Goal: Task Accomplishment & Management: Manage account settings

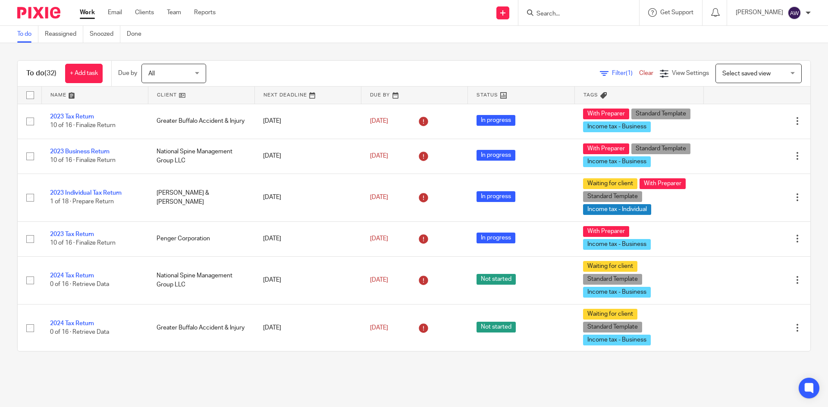
click at [574, 6] on div at bounding box center [578, 12] width 121 height 25
click at [570, 9] on form at bounding box center [581, 12] width 92 height 11
click at [557, 17] on input "Search" at bounding box center [574, 14] width 78 height 8
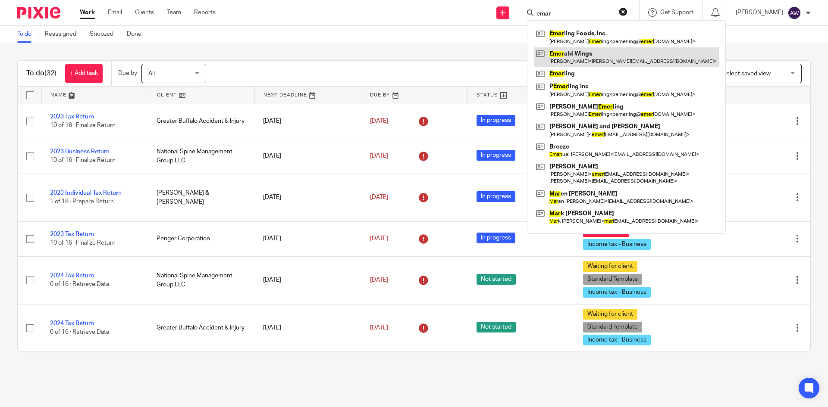
type input "emar"
click at [591, 63] on link at bounding box center [626, 57] width 185 height 20
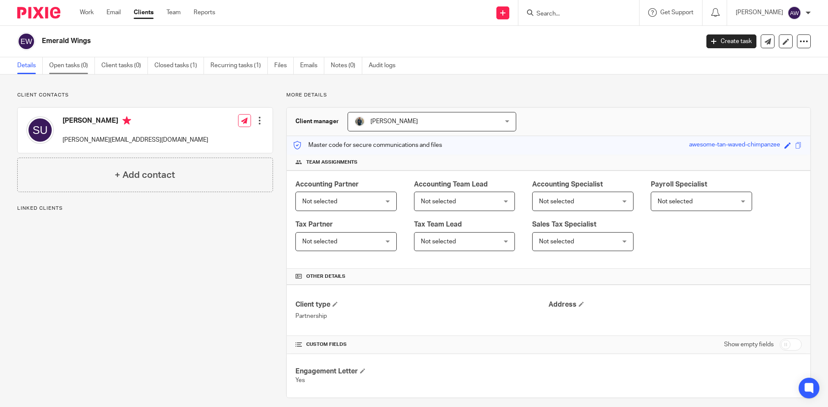
click at [71, 67] on link "Open tasks (0)" at bounding box center [72, 65] width 46 height 17
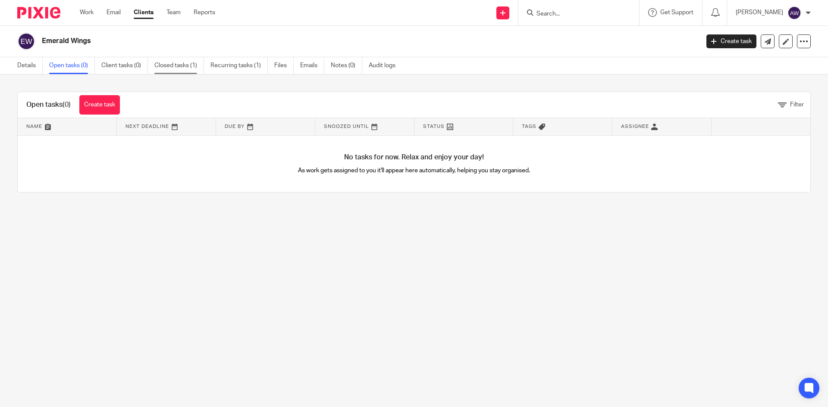
click at [188, 69] on link "Closed tasks (1)" at bounding box center [179, 65] width 50 height 17
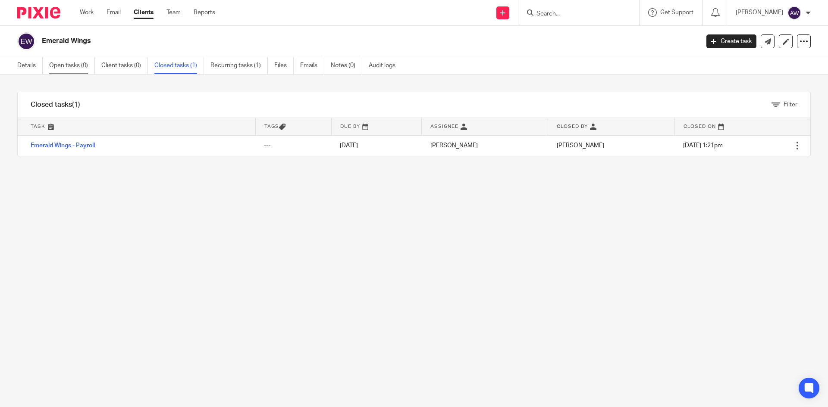
click at [81, 64] on link "Open tasks (0)" at bounding box center [72, 65] width 46 height 17
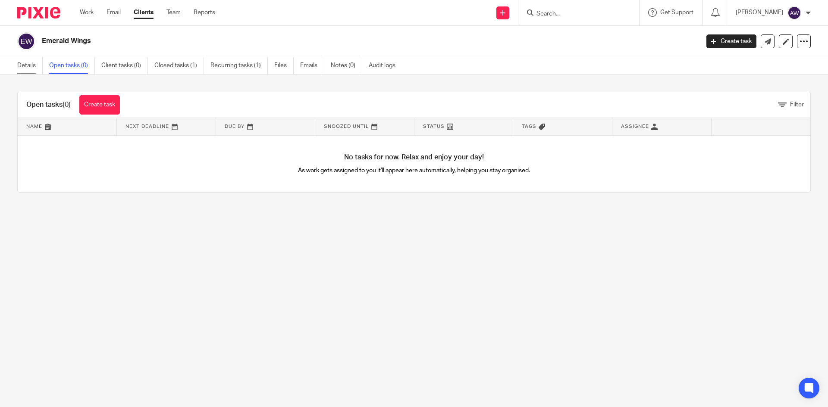
click at [34, 72] on link "Details" at bounding box center [29, 65] width 25 height 17
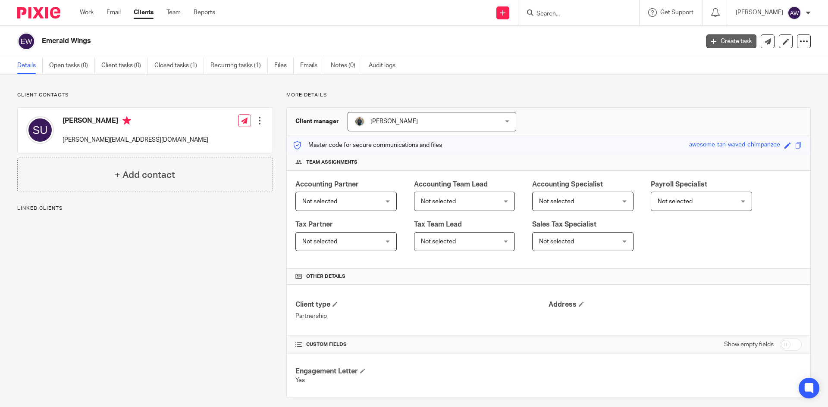
click at [711, 42] on icon at bounding box center [713, 41] width 5 height 5
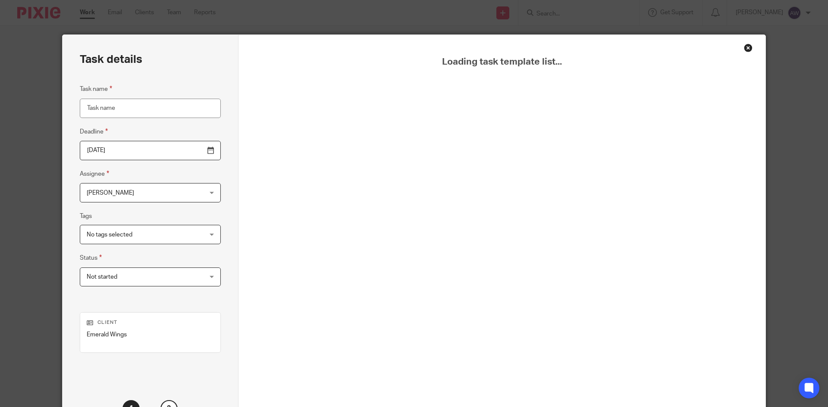
click at [120, 113] on input "Task name" at bounding box center [150, 108] width 141 height 19
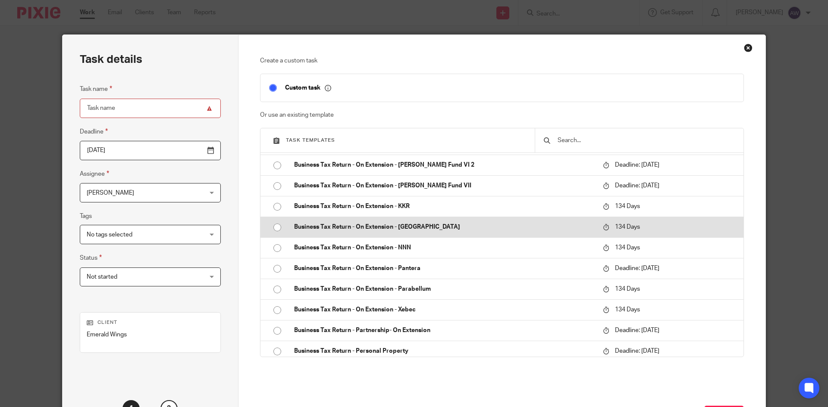
scroll to position [2069, 0]
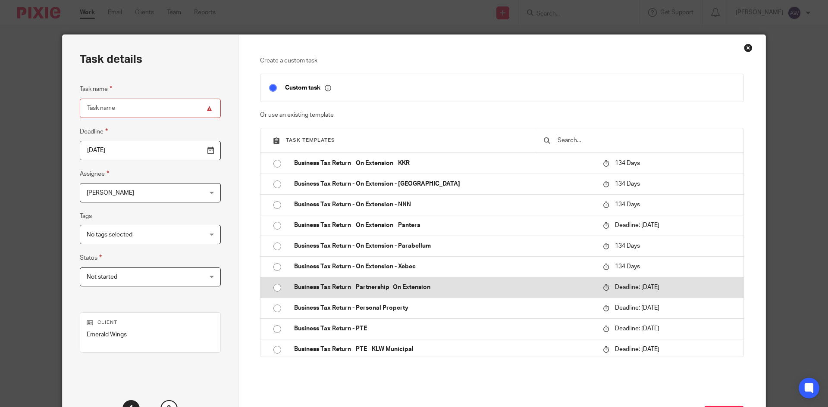
click at [412, 284] on p "Business Tax Return - Partnership- On Extension" at bounding box center [444, 287] width 300 height 9
type input "2025-09-15"
type input "Business Tax Return - Partnership- On Extension"
checkbox input "false"
radio input "true"
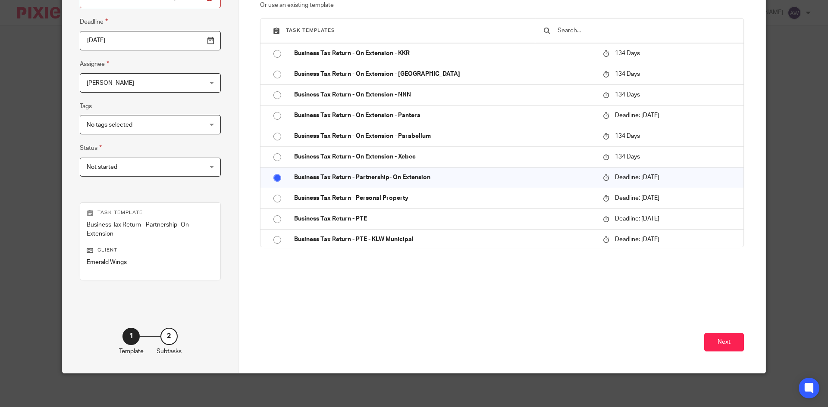
scroll to position [111, 0]
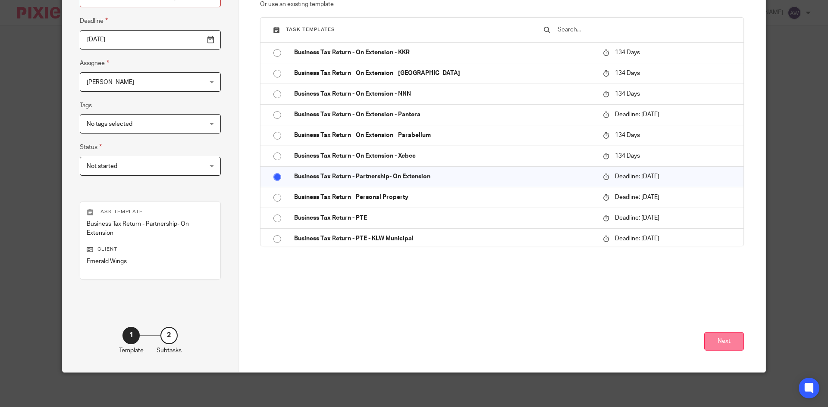
click at [713, 341] on button "Next" at bounding box center [724, 341] width 40 height 19
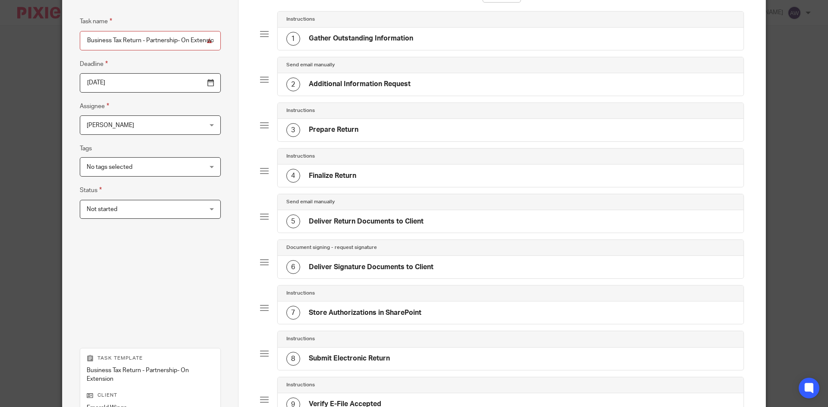
scroll to position [214, 0]
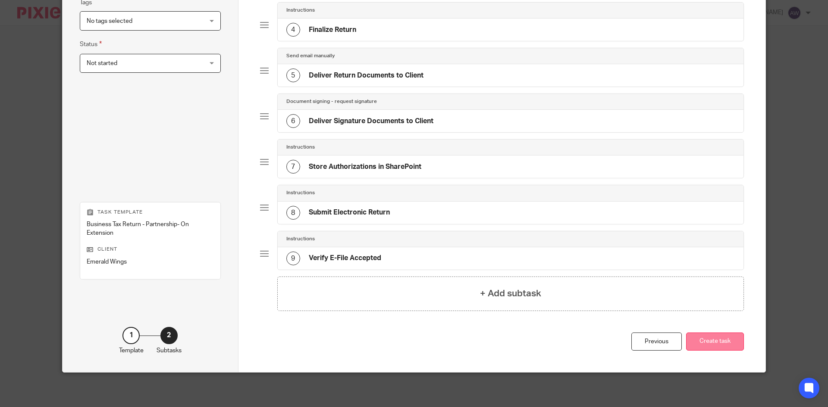
click at [691, 345] on button "Create task" at bounding box center [715, 342] width 58 height 19
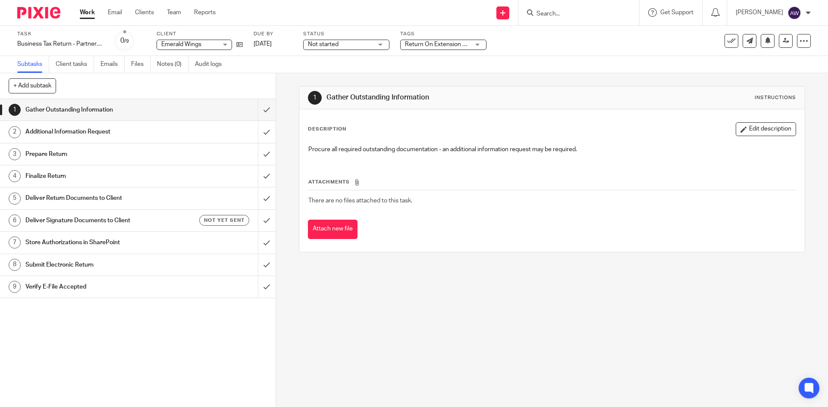
click at [90, 17] on link "Work" at bounding box center [87, 12] width 15 height 9
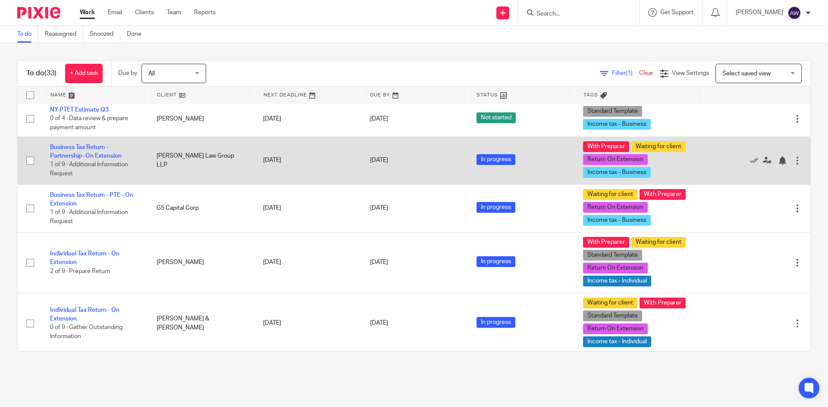
scroll to position [819, 0]
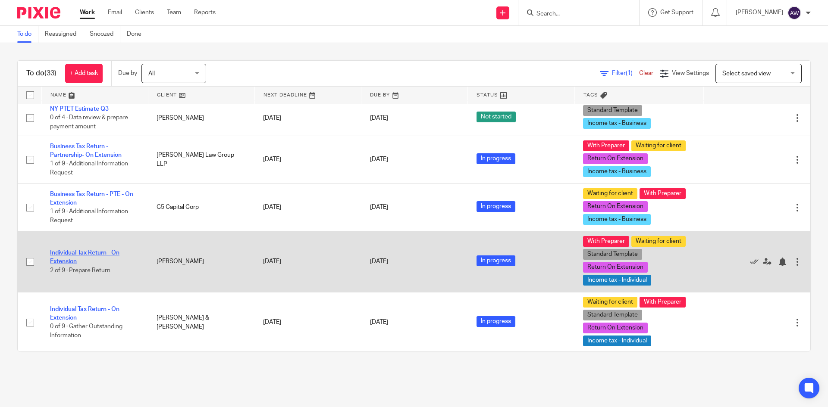
click at [88, 250] on link "Individual Tax Return - On Extension" at bounding box center [84, 257] width 69 height 15
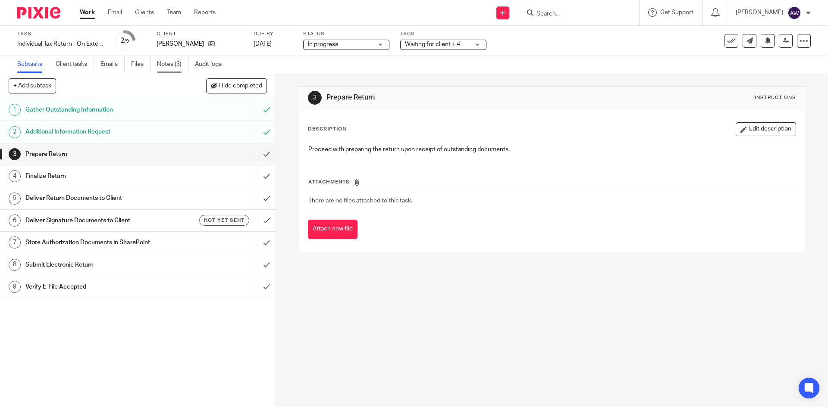
click at [180, 68] on link "Notes (3)" at bounding box center [172, 64] width 31 height 17
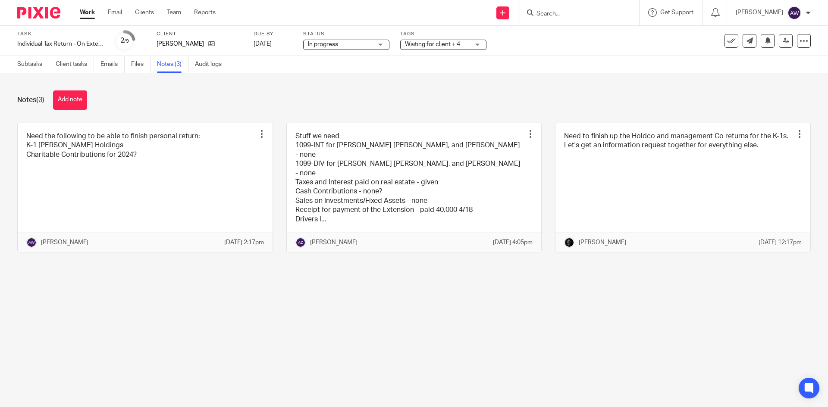
click at [17, 69] on div "Subtasks Client tasks Emails Files Notes (3) Audit logs" at bounding box center [121, 64] width 243 height 17
click at [33, 63] on link "Subtasks" at bounding box center [33, 64] width 32 height 17
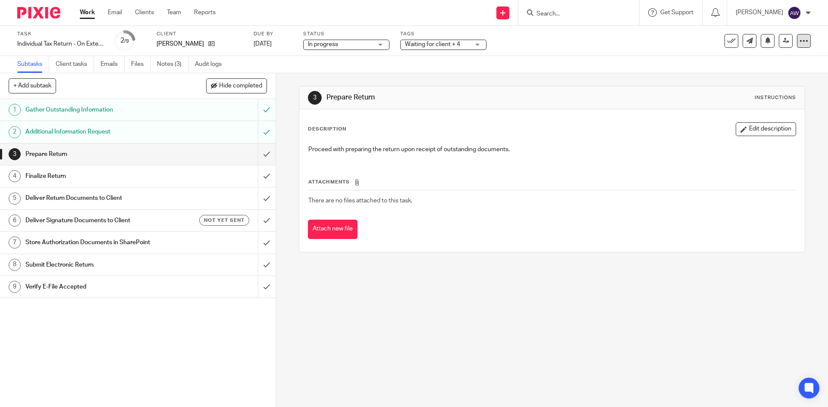
click at [800, 39] on icon at bounding box center [803, 41] width 9 height 9
click at [782, 78] on link "Advanced task editor" at bounding box center [770, 75] width 57 height 6
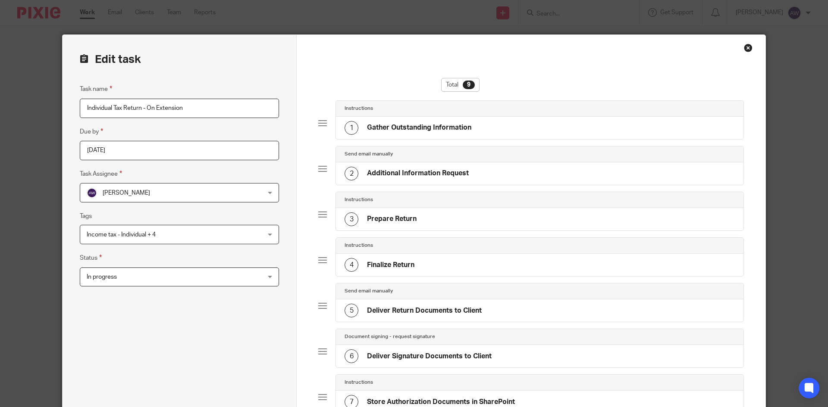
click at [228, 153] on input "2025-09-15" at bounding box center [179, 150] width 199 height 19
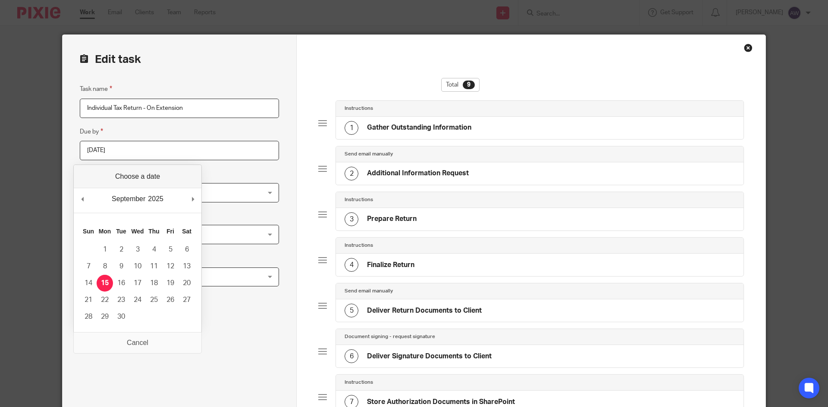
click at [189, 200] on div "September January February March April May June July August September October N…" at bounding box center [138, 200] width 128 height 25
type input "2025-10-15"
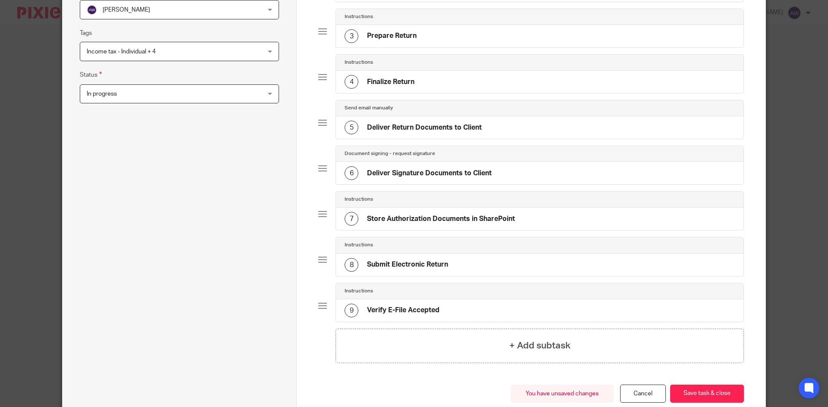
scroll to position [235, 0]
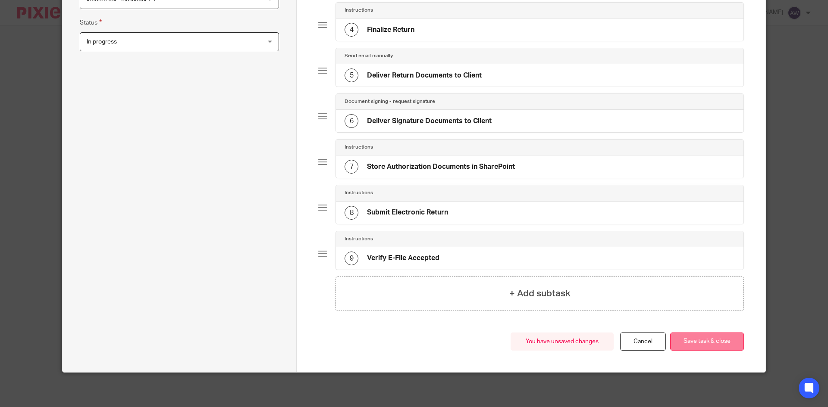
click at [685, 349] on button "Save task & close" at bounding box center [707, 342] width 74 height 19
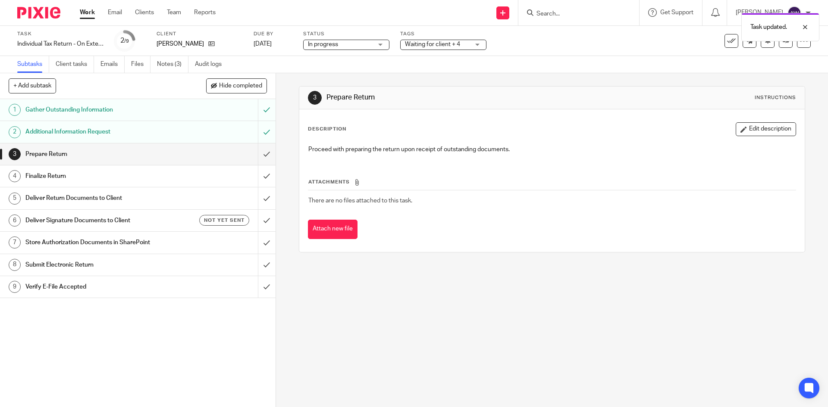
click at [89, 16] on link "Work" at bounding box center [87, 12] width 15 height 9
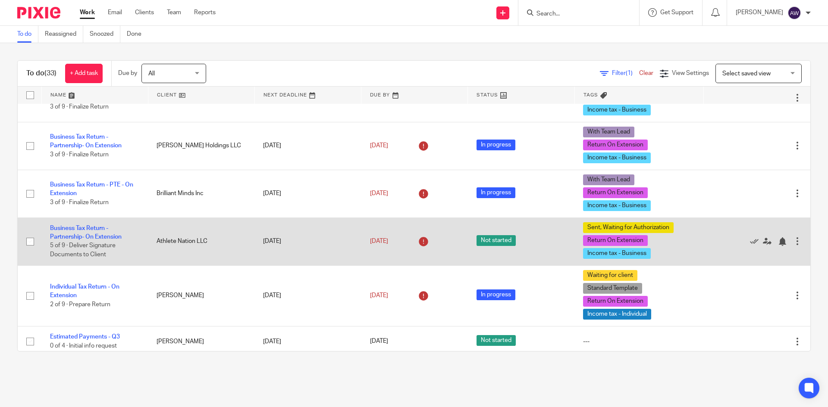
scroll to position [388, 0]
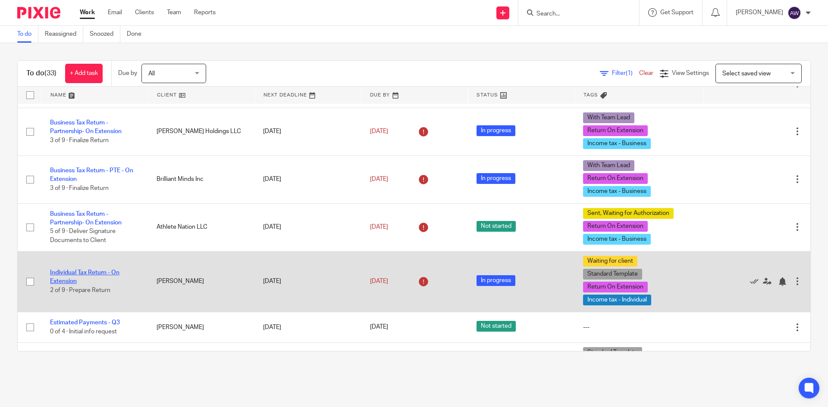
click at [99, 270] on link "Individual Tax Return - On Extension" at bounding box center [84, 277] width 69 height 15
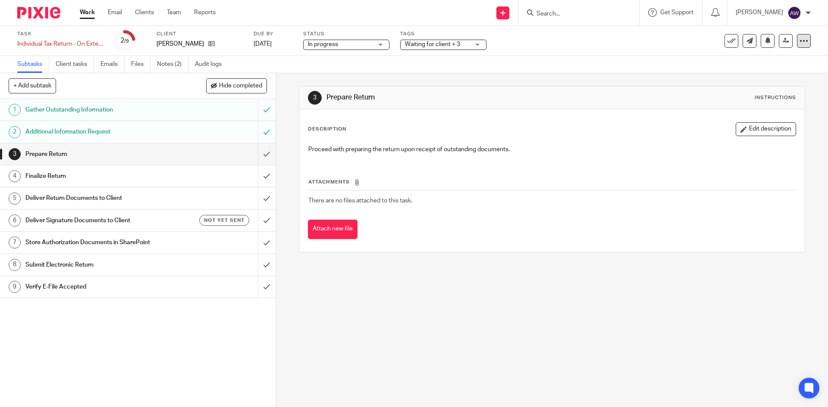
click at [797, 40] on div at bounding box center [804, 41] width 14 height 14
click at [779, 73] on link "Advanced task editor" at bounding box center [770, 75] width 57 height 6
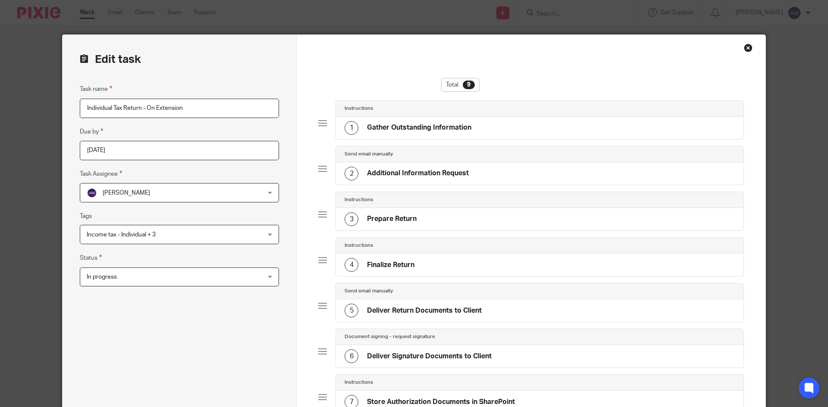
click at [162, 144] on input "2025-08-08" at bounding box center [179, 150] width 199 height 19
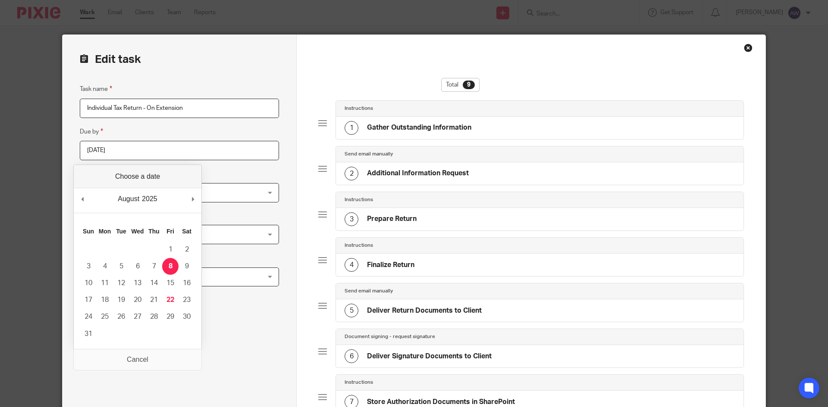
click at [189, 196] on div "August January February March April May June July August September October Nove…" at bounding box center [138, 200] width 128 height 25
click at [190, 199] on div "August January February March April May June July August September October Nove…" at bounding box center [138, 200] width 128 height 25
type input "2025-10-15"
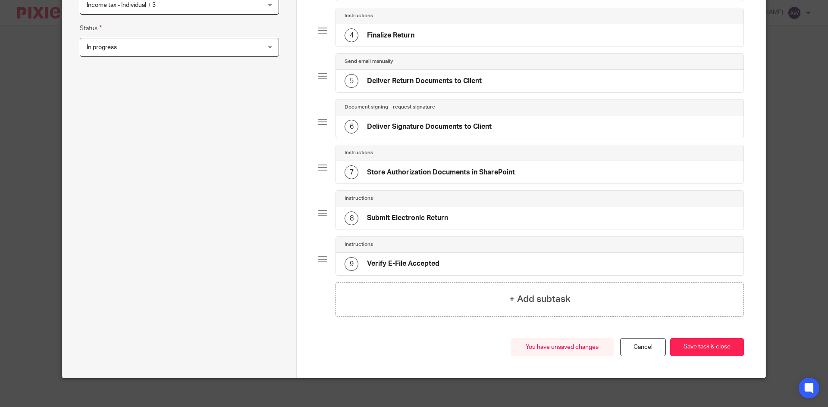
scroll to position [235, 0]
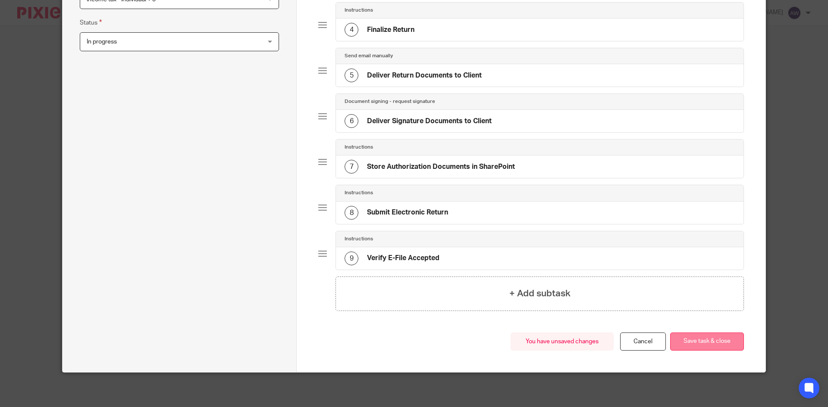
click at [689, 340] on button "Save task & close" at bounding box center [707, 342] width 74 height 19
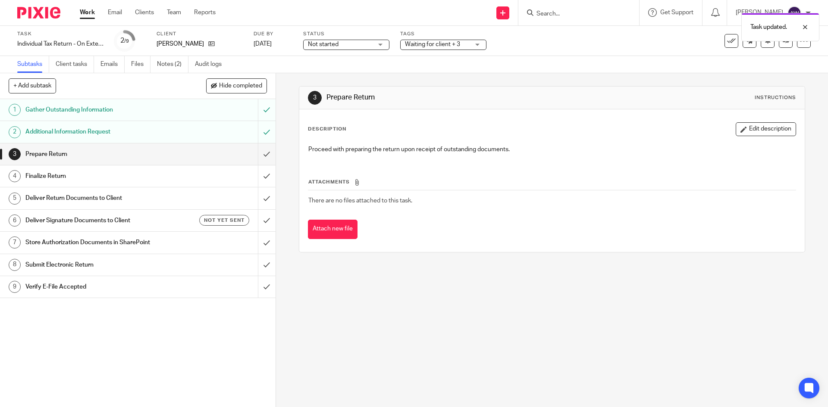
click at [88, 13] on link "Work" at bounding box center [87, 12] width 15 height 9
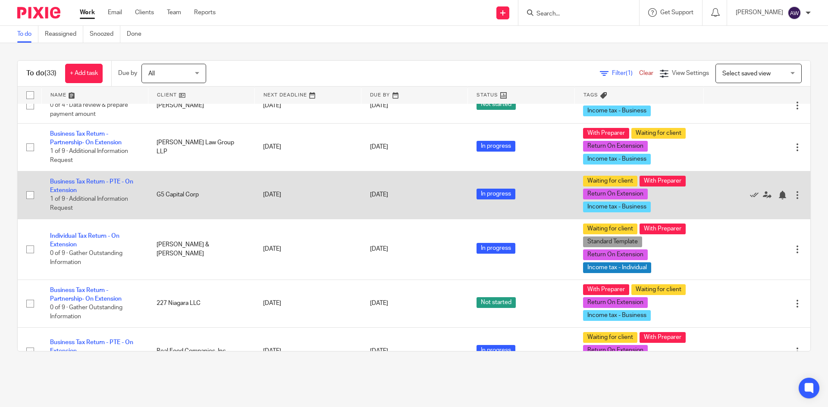
scroll to position [733, 0]
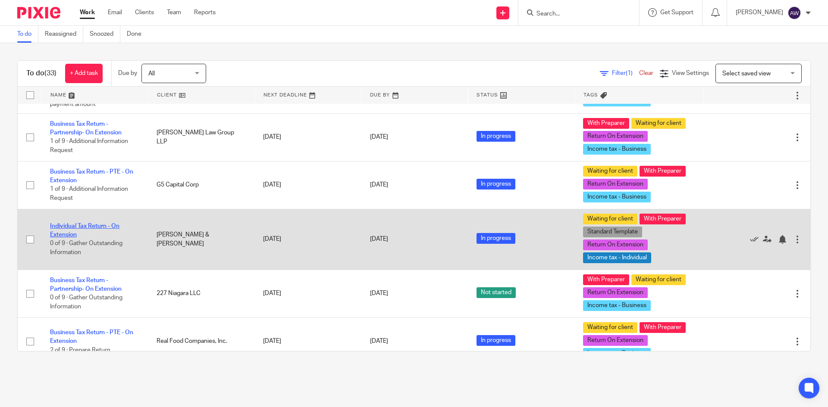
click at [95, 223] on link "Individual Tax Return - On Extension" at bounding box center [84, 230] width 69 height 15
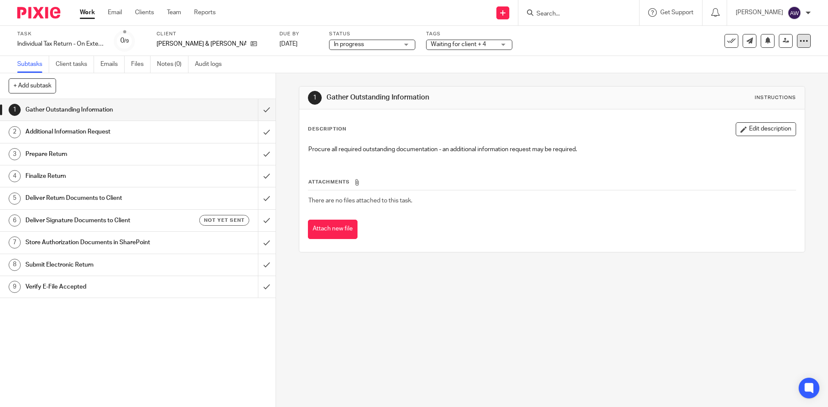
click at [798, 45] on div at bounding box center [804, 41] width 14 height 14
click at [767, 77] on link "Advanced task editor" at bounding box center [770, 75] width 57 height 6
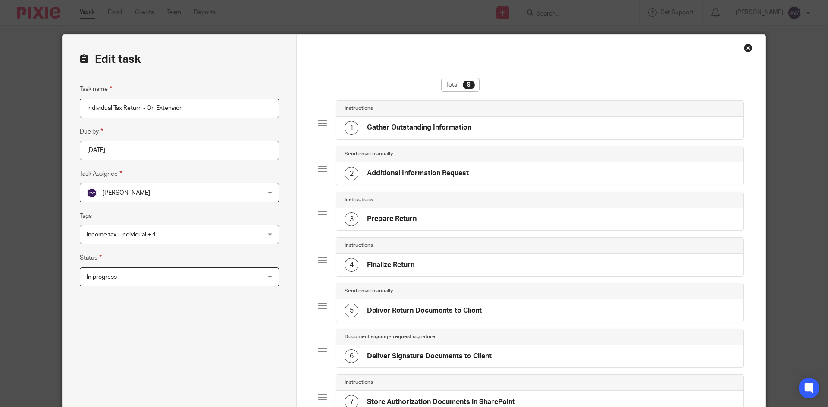
click at [142, 150] on input "[DATE]" at bounding box center [179, 150] width 199 height 19
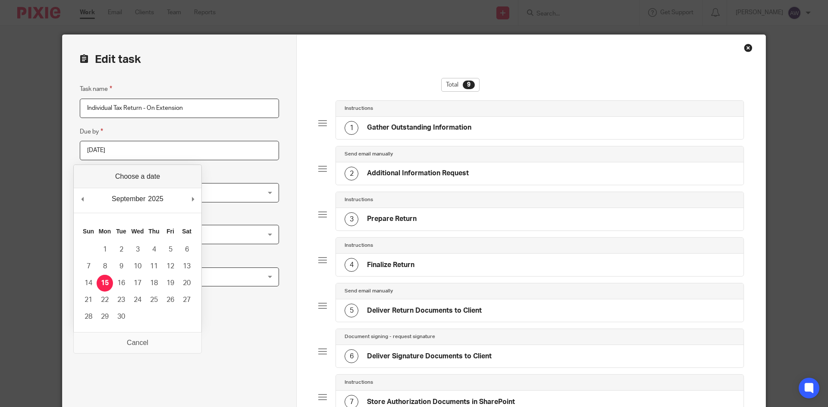
click at [188, 197] on div "September January February March April May June July August September October N…" at bounding box center [138, 200] width 128 height 25
type input "[DATE]"
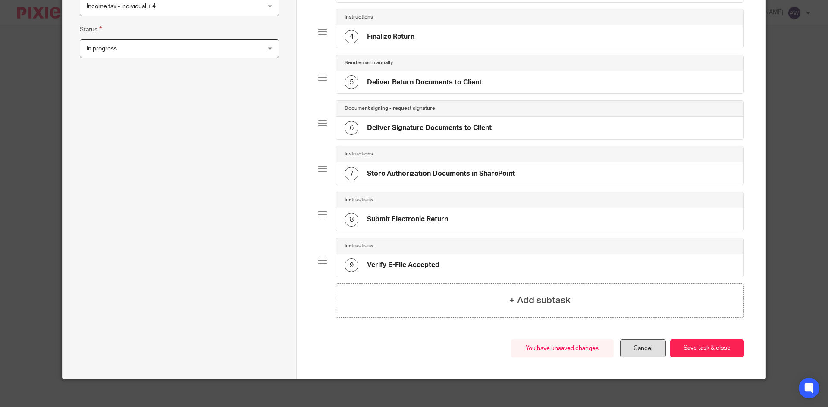
scroll to position [235, 0]
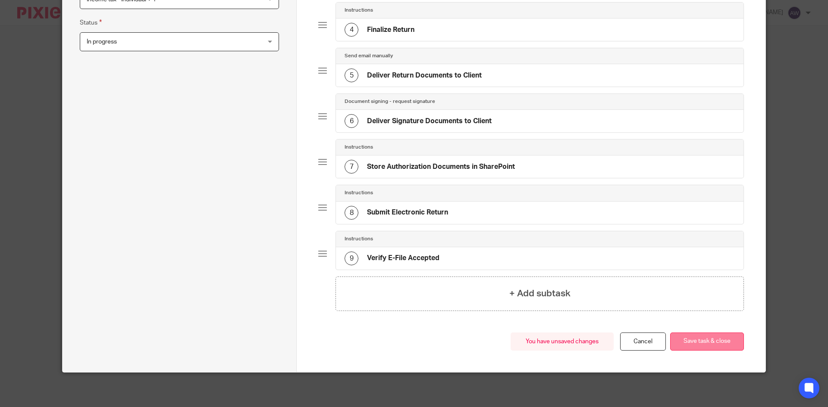
click at [686, 341] on button "Save task & close" at bounding box center [707, 342] width 74 height 19
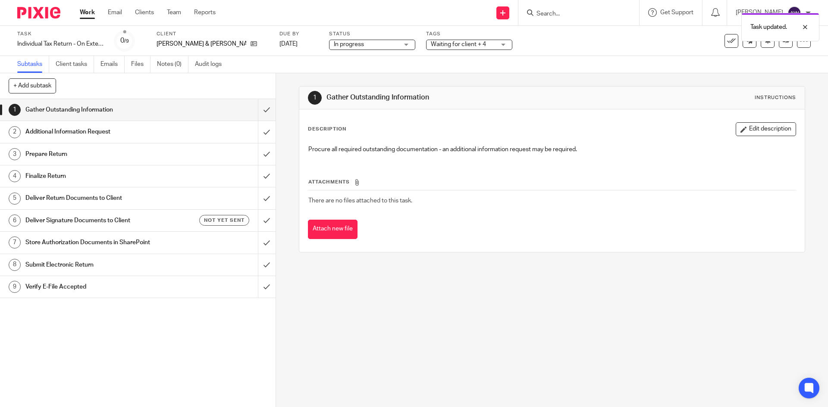
click at [92, 13] on link "Work" at bounding box center [87, 12] width 15 height 9
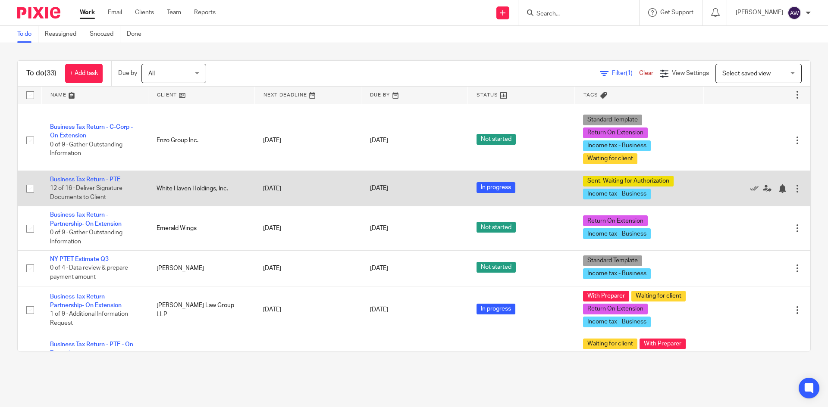
scroll to position [560, 0]
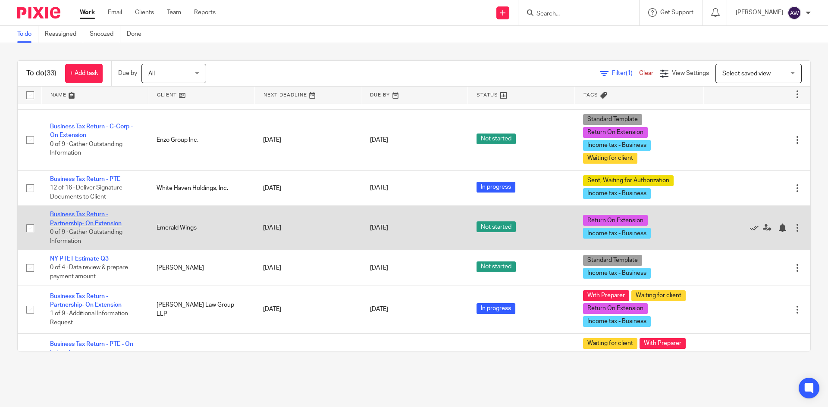
click at [90, 217] on link "Business Tax Return - Partnership- On Extension" at bounding box center [86, 219] width 72 height 15
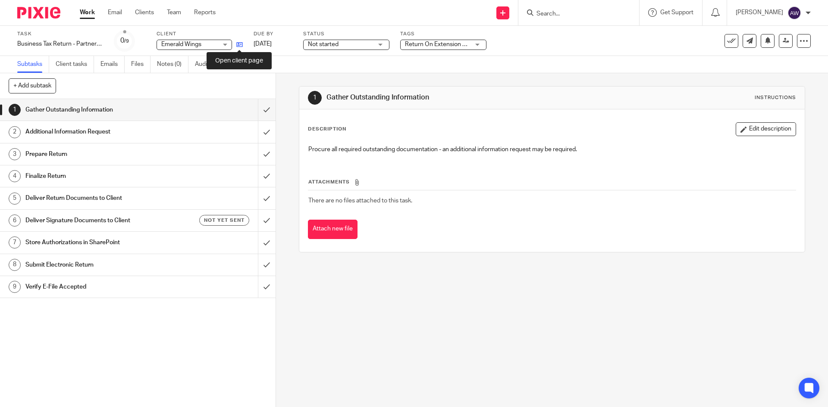
click at [239, 42] on icon at bounding box center [239, 44] width 6 height 6
click at [85, 17] on link "Work" at bounding box center [87, 12] width 15 height 9
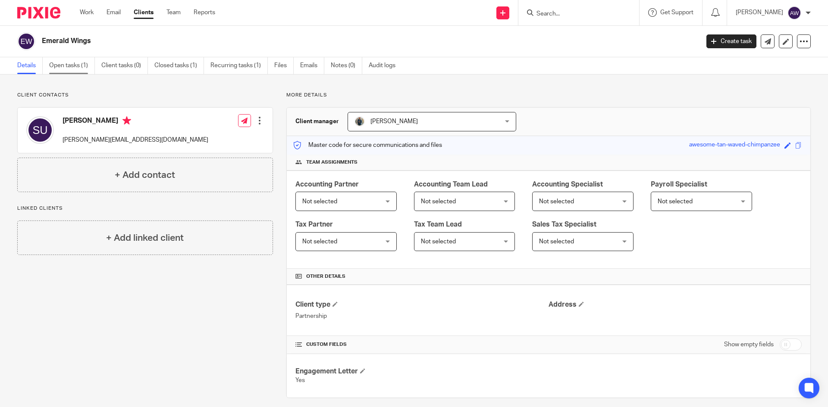
click at [92, 69] on link "Open tasks (1)" at bounding box center [72, 65] width 46 height 17
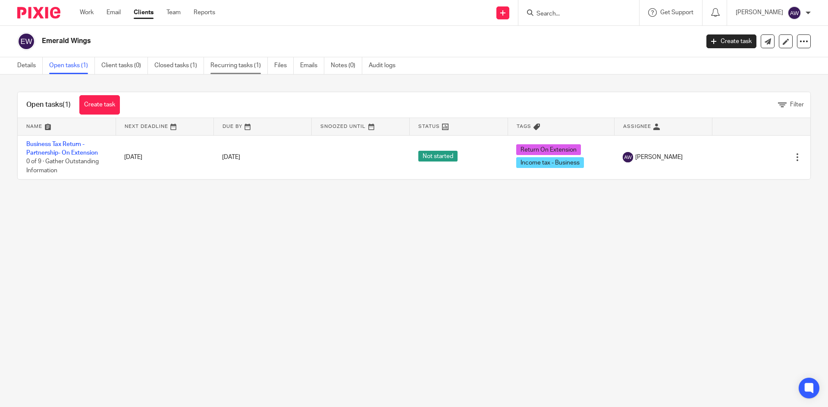
click at [261, 64] on link "Recurring tasks (1)" at bounding box center [238, 65] width 57 height 17
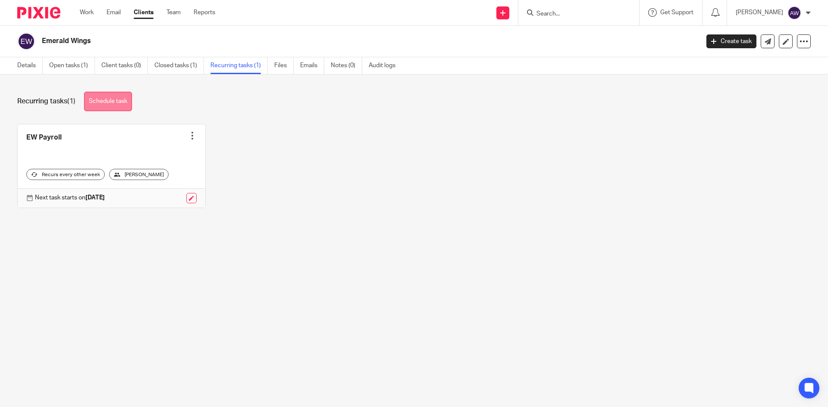
click at [101, 100] on link "Schedule task" at bounding box center [108, 101] width 48 height 19
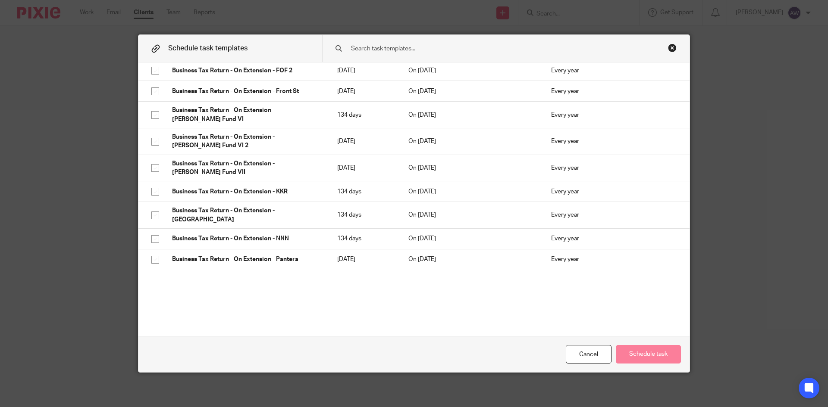
scroll to position [2112, 0]
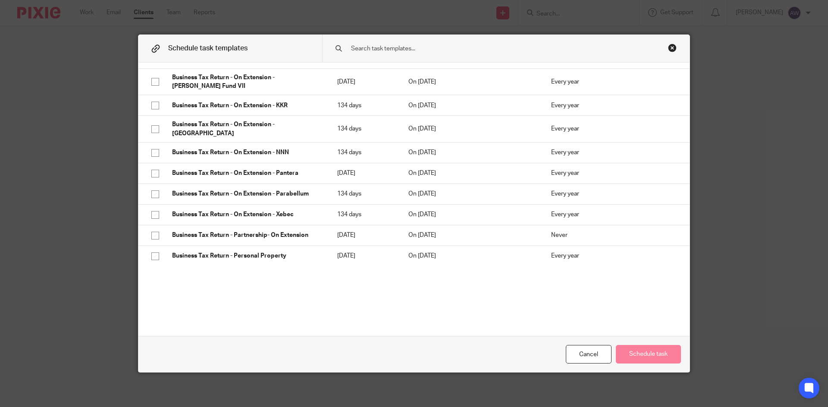
click at [229, 272] on p "Business Tax Return - PTE" at bounding box center [246, 276] width 148 height 9
checkbox input "true"
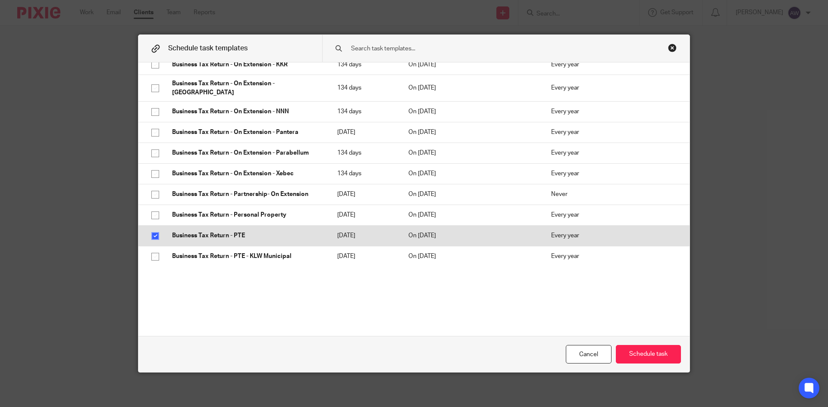
scroll to position [2156, 0]
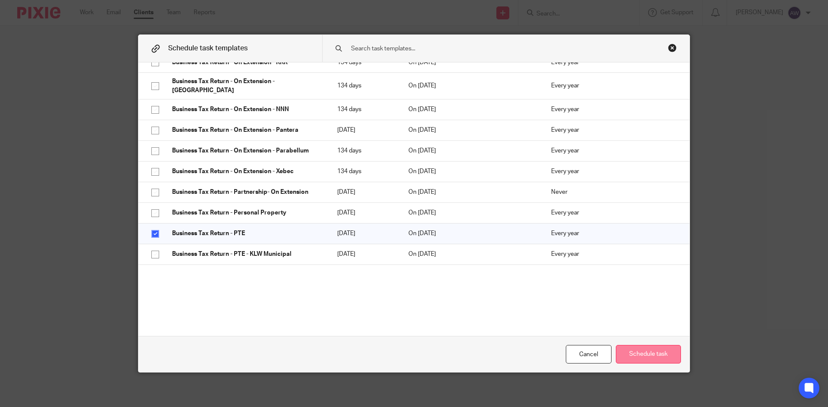
click at [653, 360] on button "Schedule task" at bounding box center [648, 354] width 65 height 19
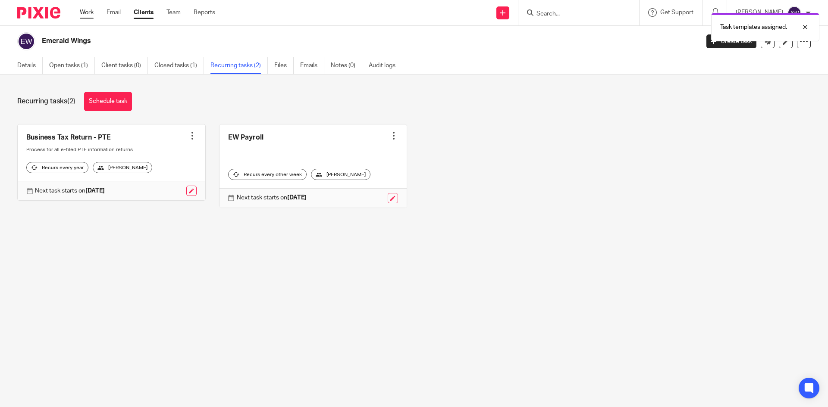
click at [88, 15] on link "Work" at bounding box center [87, 12] width 14 height 9
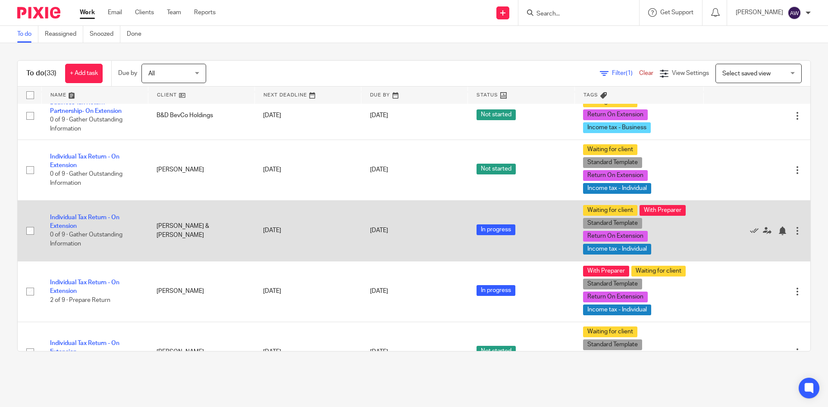
scroll to position [1123, 0]
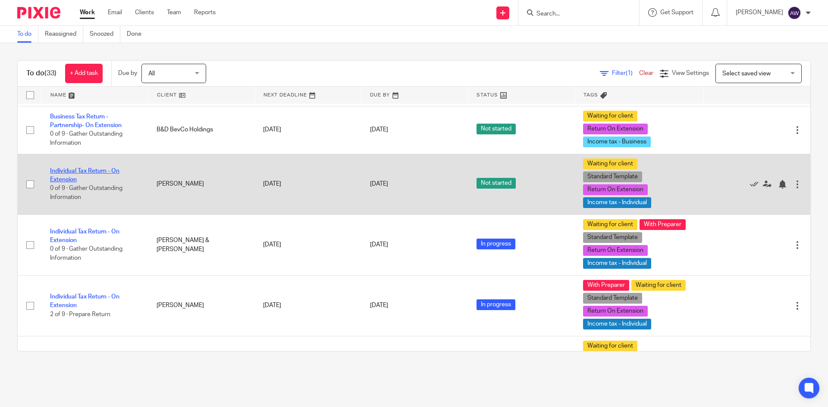
click at [113, 168] on link "Individual Tax Return - On Extension" at bounding box center [84, 175] width 69 height 15
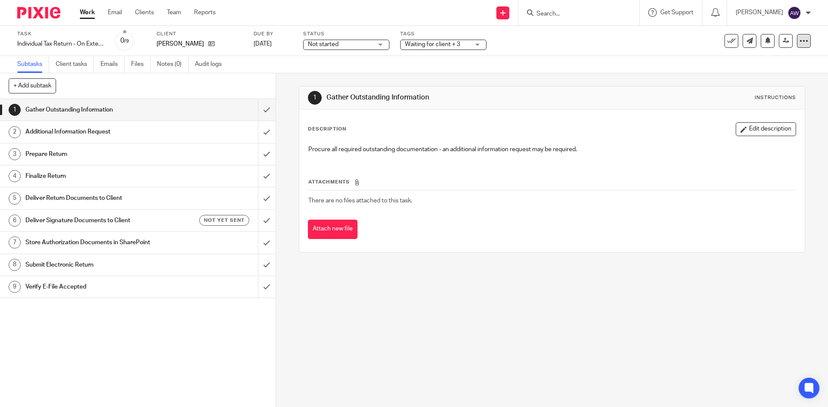
click at [799, 41] on icon at bounding box center [803, 41] width 9 height 9
click at [766, 73] on link "Advanced task editor" at bounding box center [770, 75] width 57 height 6
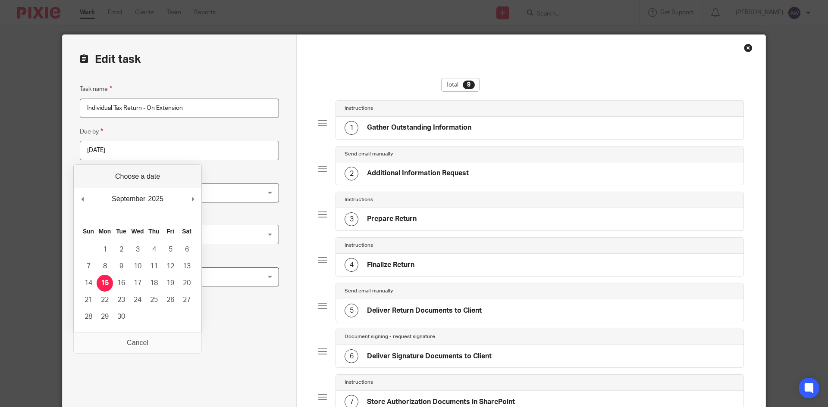
click at [149, 160] on input "2025-09-15" at bounding box center [179, 150] width 199 height 19
type input "2025-10-15"
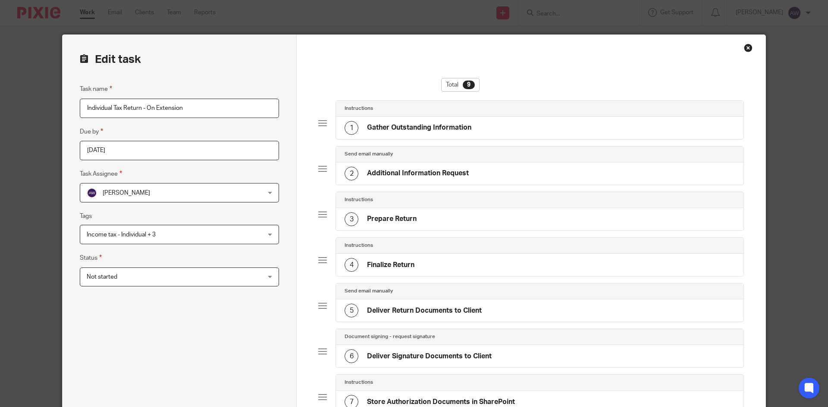
click at [209, 309] on div "Task name Individual Tax Return - On Extension Due by 2025-10-15 Task Assignee …" at bounding box center [179, 337] width 199 height 507
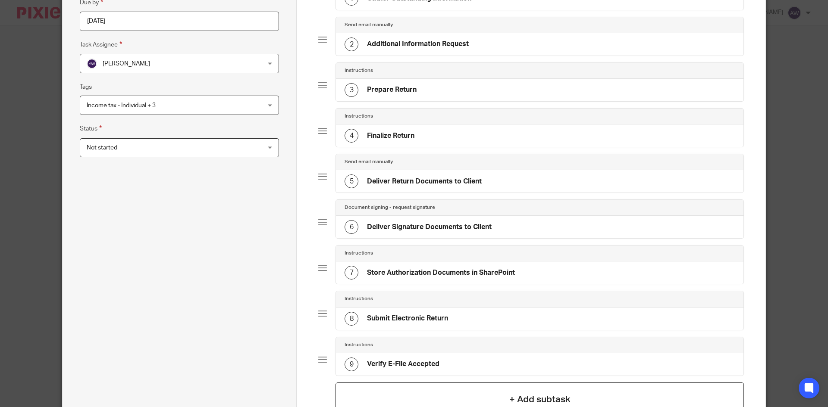
scroll to position [235, 0]
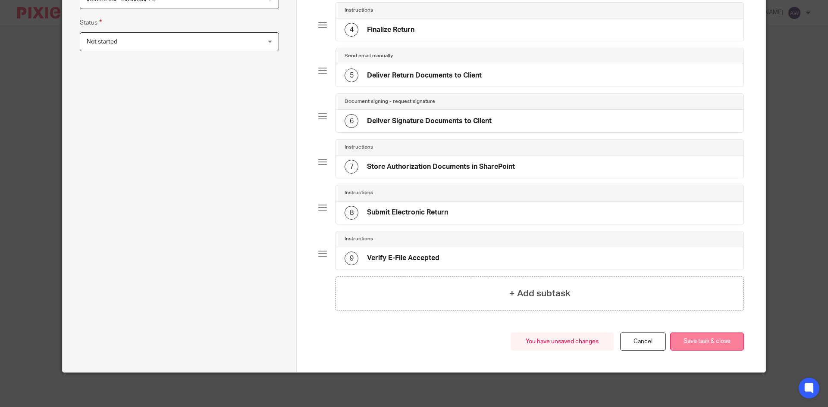
click at [689, 343] on button "Save task & close" at bounding box center [707, 342] width 74 height 19
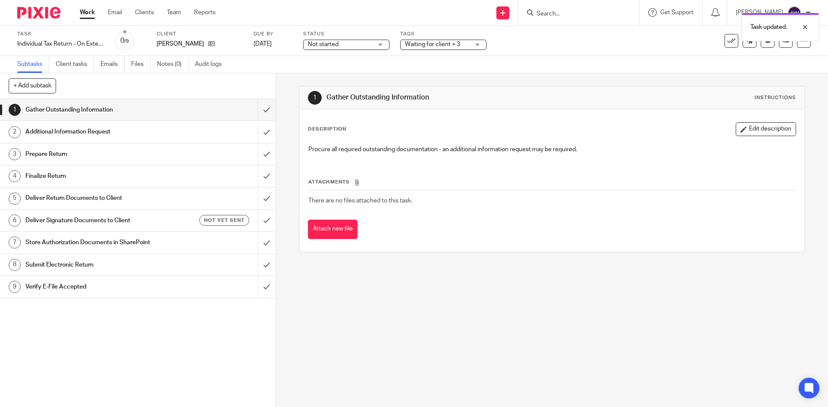
click at [91, 7] on div "Work Email Clients Team Reports Work Email Clients Team Reports Settings" at bounding box center [149, 12] width 157 height 25
click at [85, 13] on link "Work" at bounding box center [87, 12] width 15 height 9
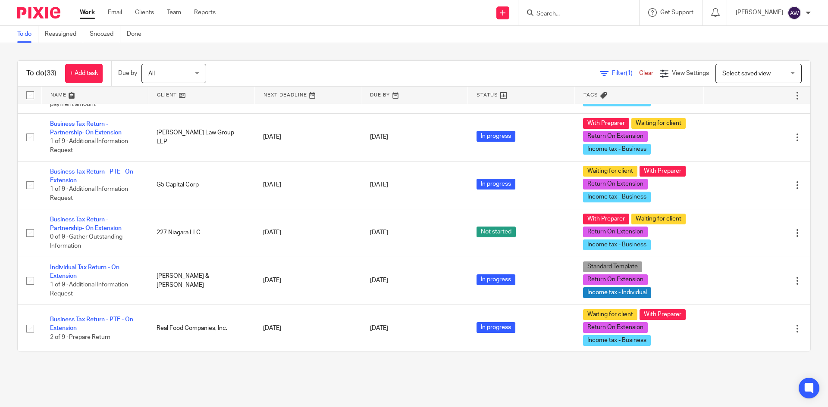
scroll to position [776, 0]
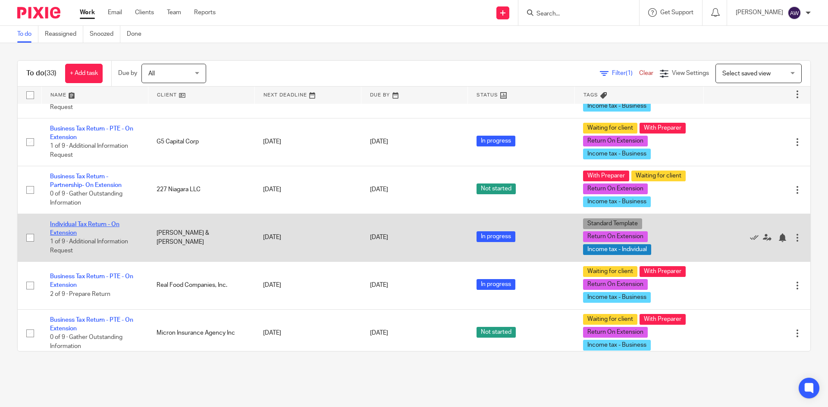
click at [116, 225] on link "Individual Tax Return - On Extension" at bounding box center [84, 229] width 69 height 15
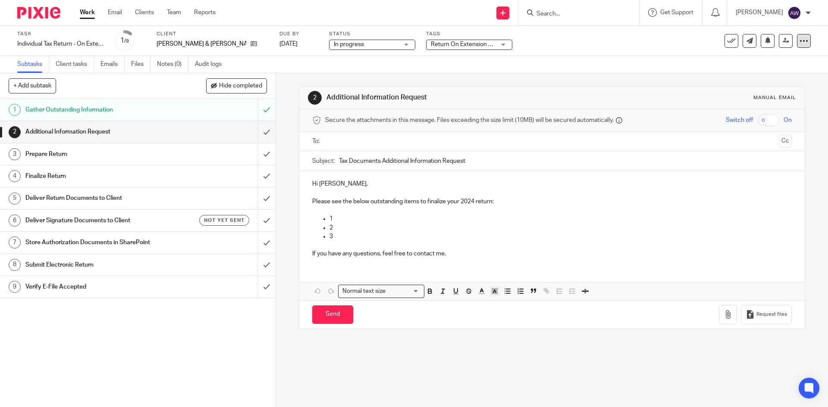
click at [799, 42] on icon at bounding box center [803, 41] width 9 height 9
click at [770, 72] on li "Advanced task editor" at bounding box center [764, 75] width 69 height 13
click at [753, 73] on link "Advanced task editor" at bounding box center [770, 75] width 57 height 6
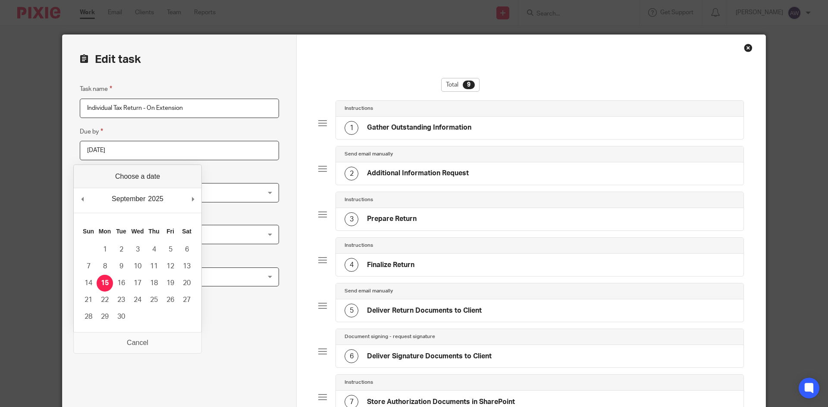
click at [167, 155] on input "[DATE]" at bounding box center [179, 150] width 199 height 19
type input "[DATE]"
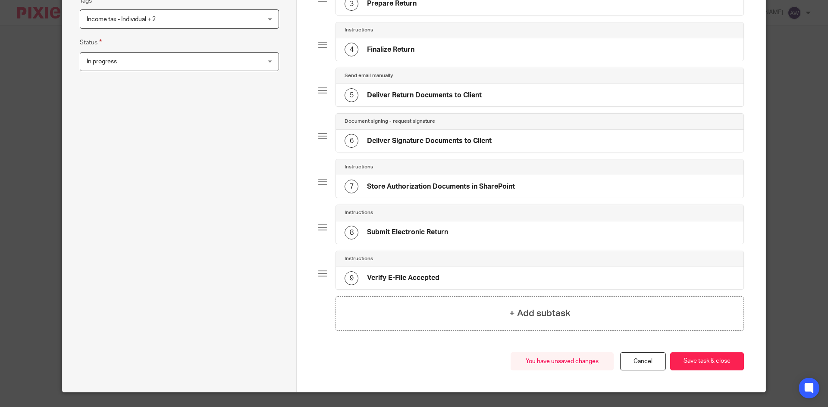
scroll to position [235, 0]
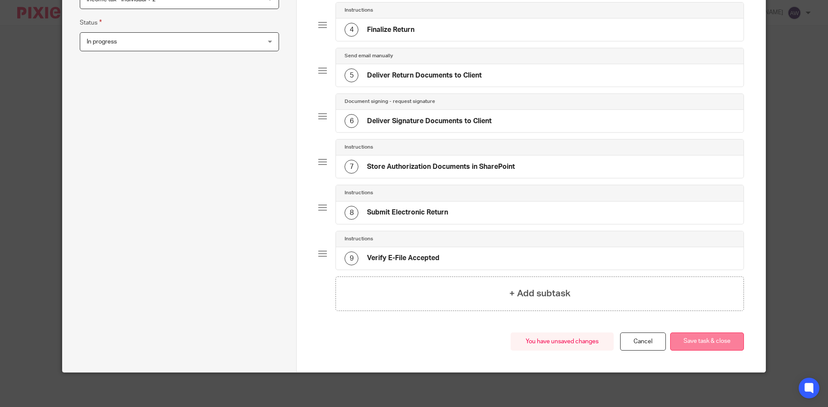
click at [711, 337] on button "Save task & close" at bounding box center [707, 342] width 74 height 19
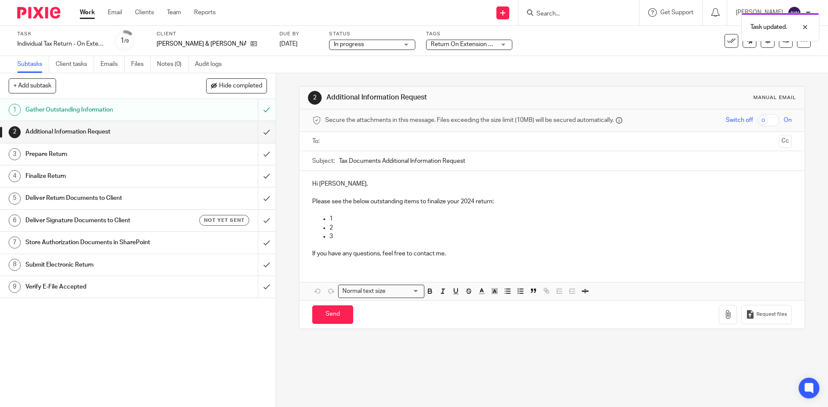
click at [93, 16] on link "Work" at bounding box center [87, 12] width 15 height 9
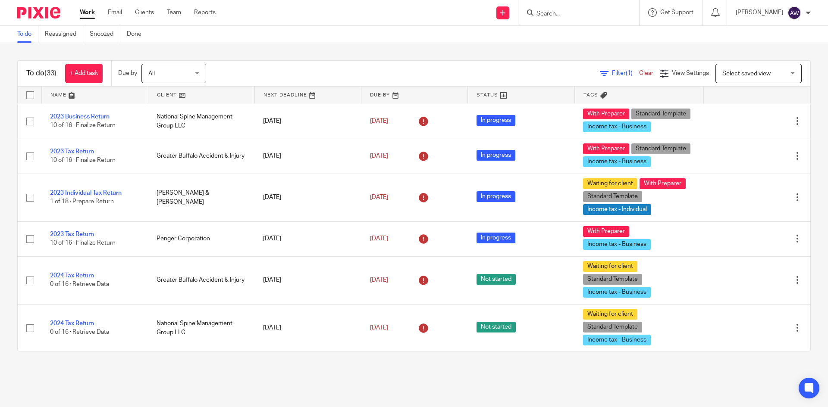
click at [72, 95] on link at bounding box center [95, 95] width 106 height 17
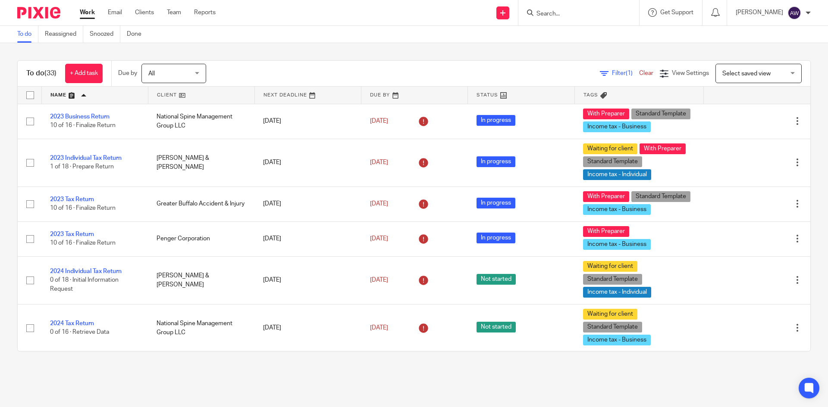
click at [574, 10] on input "Search" at bounding box center [574, 14] width 78 height 8
click at [505, 12] on icon at bounding box center [502, 12] width 5 height 5
click at [548, 13] on input "Search" at bounding box center [574, 14] width 78 height 8
click at [508, 14] on link at bounding box center [502, 12] width 13 height 13
click at [503, 64] on link "Add client" at bounding box center [505, 65] width 60 height 13
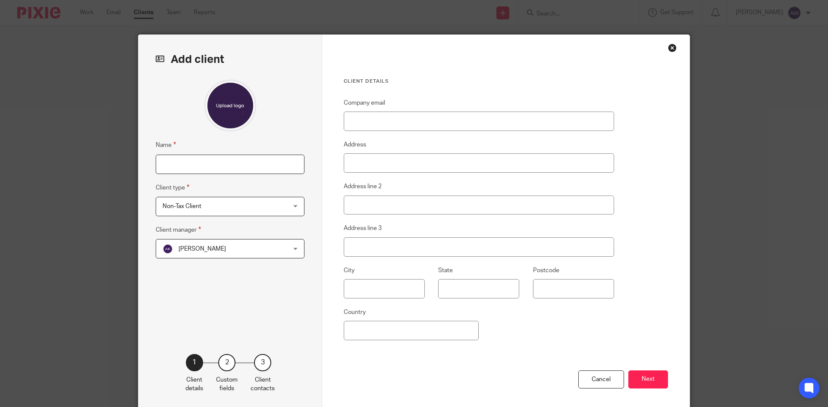
click at [188, 161] on input "Name" at bounding box center [230, 164] width 149 height 19
click at [206, 162] on input "Saad" at bounding box center [230, 164] width 149 height 19
type input "[PERSON_NAME]"
click at [237, 200] on span "Non-Tax Client" at bounding box center [219, 206] width 113 height 18
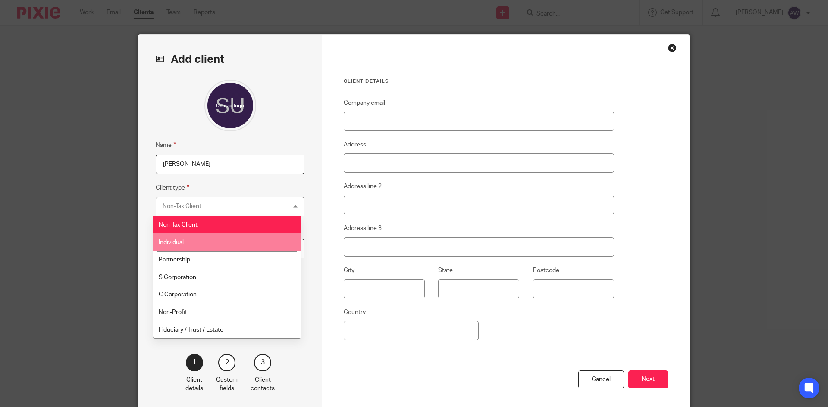
click at [216, 237] on li "Individual" at bounding box center [227, 243] width 148 height 18
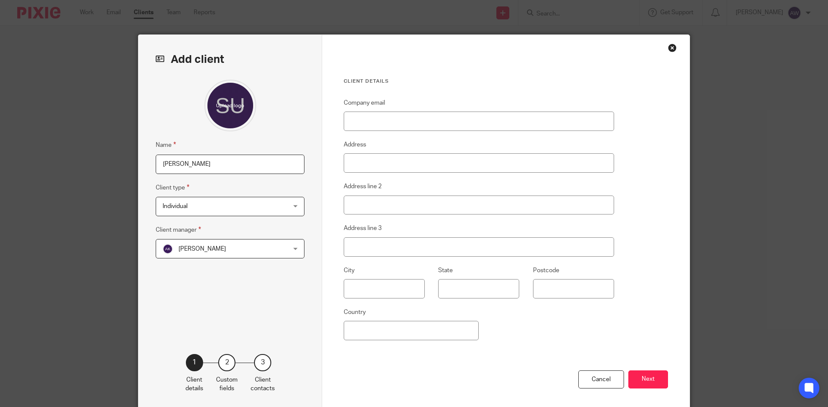
click at [217, 247] on span "[PERSON_NAME]" at bounding box center [201, 249] width 47 height 6
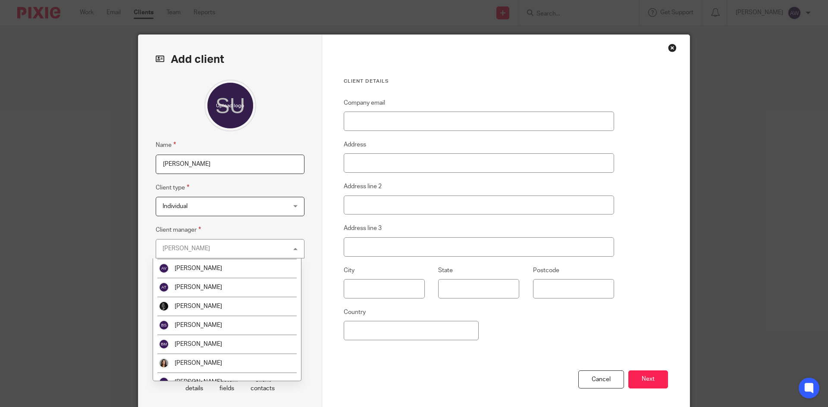
scroll to position [259, 0]
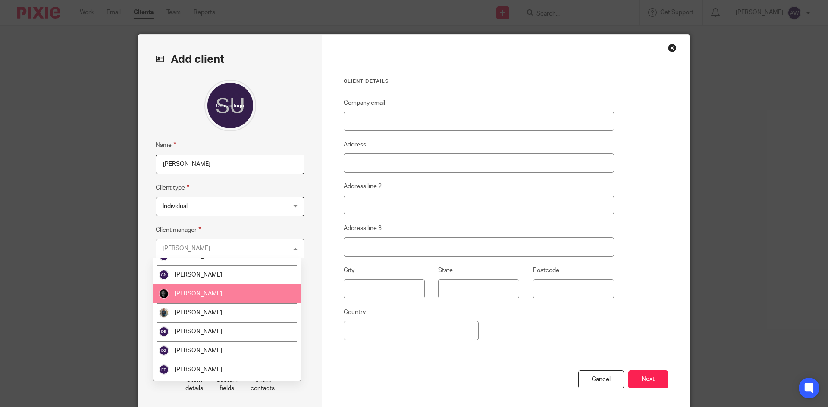
click at [224, 295] on li "[PERSON_NAME]" at bounding box center [227, 294] width 148 height 19
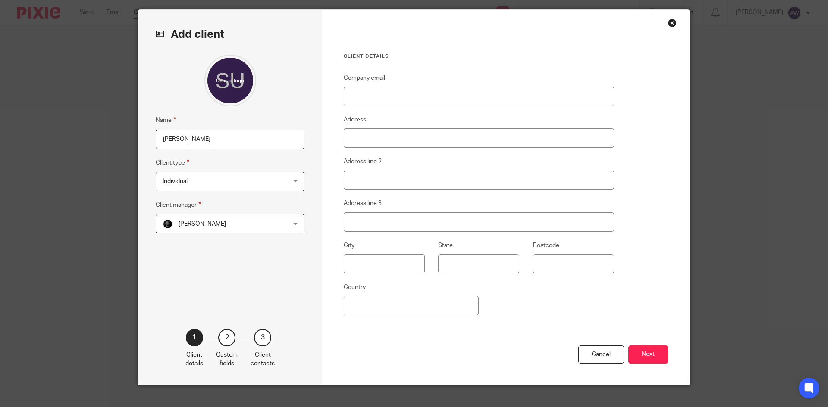
scroll to position [38, 0]
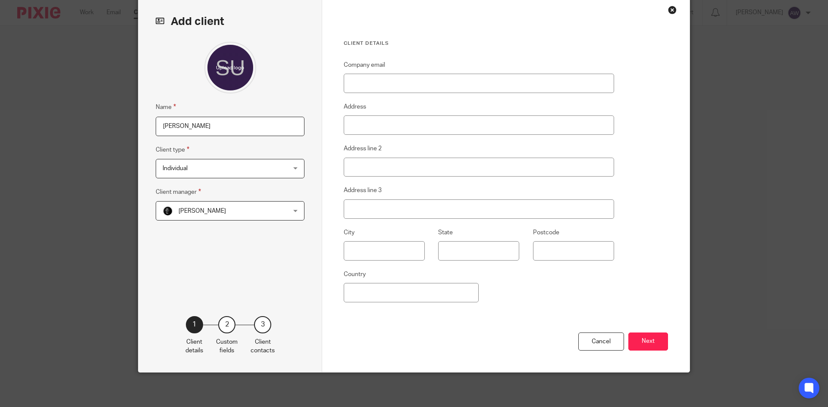
click at [659, 342] on button "Next" at bounding box center [648, 342] width 40 height 19
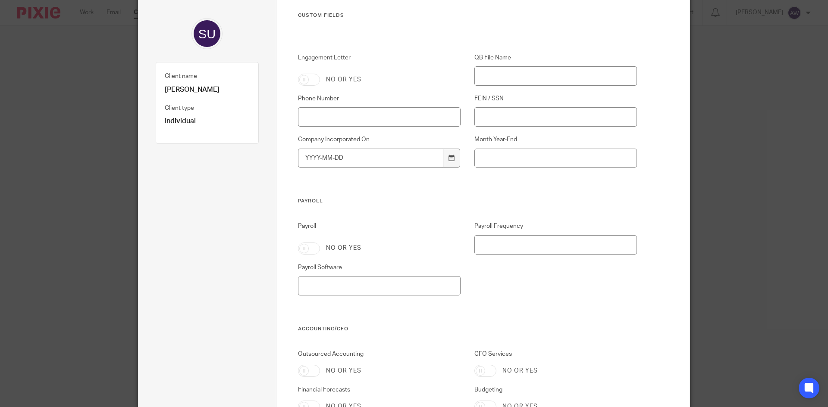
scroll to position [81, 0]
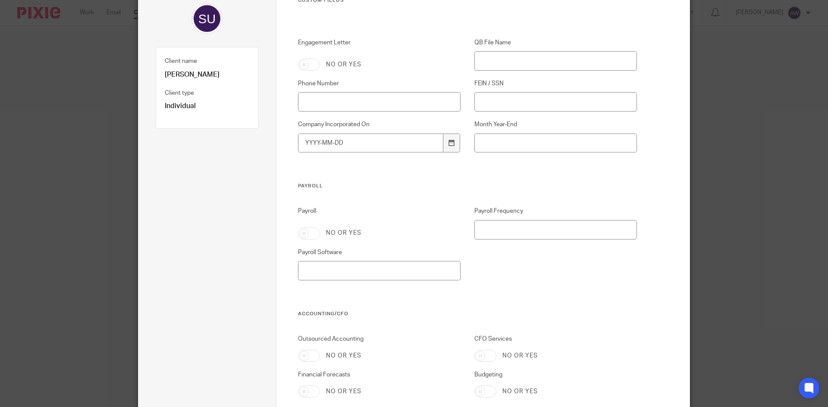
click at [304, 63] on input "Engagement Letter" at bounding box center [309, 65] width 22 height 12
checkbox input "true"
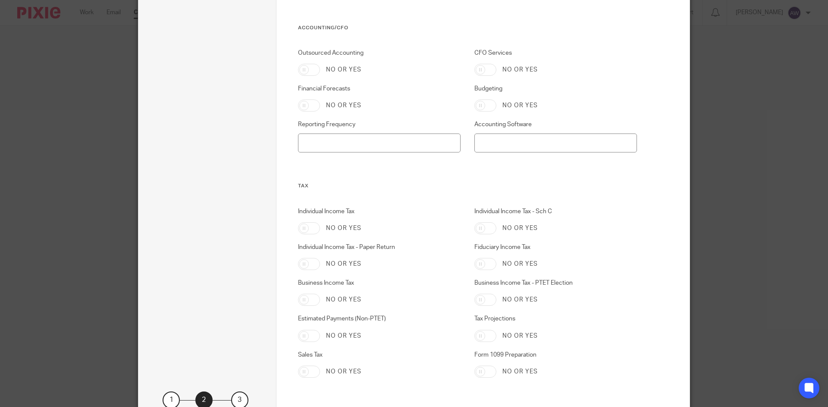
scroll to position [383, 0]
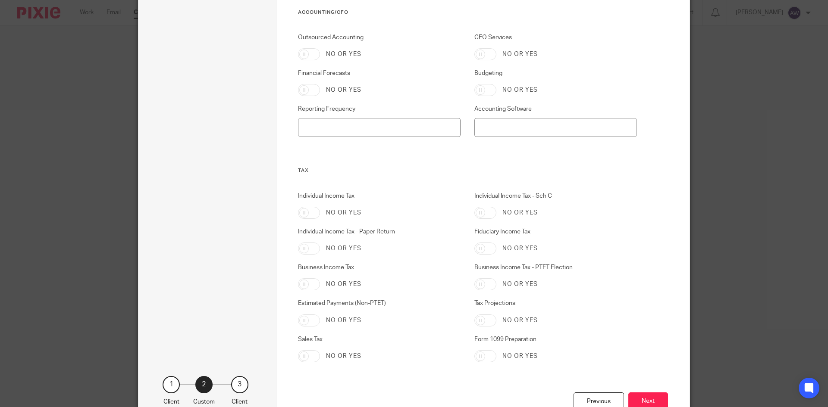
click at [305, 215] on input "Individual Income Tax" at bounding box center [309, 213] width 22 height 12
checkbox input "true"
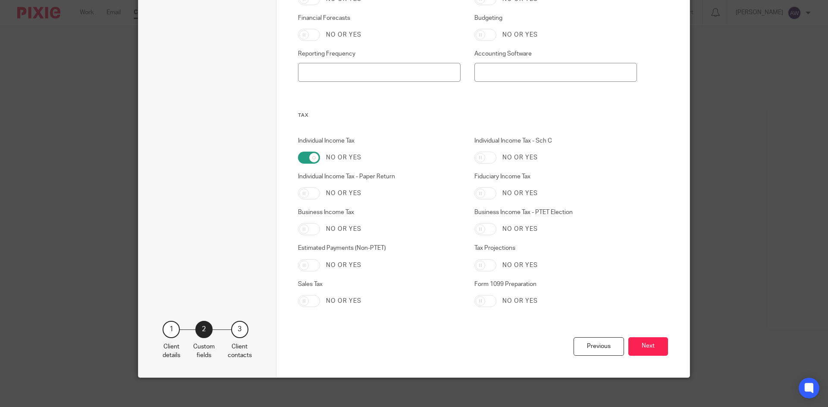
scroll to position [443, 0]
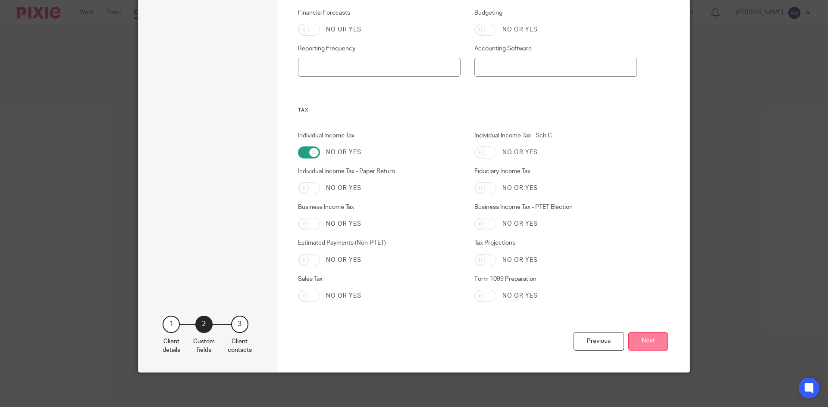
click at [628, 341] on button "Next" at bounding box center [648, 341] width 40 height 19
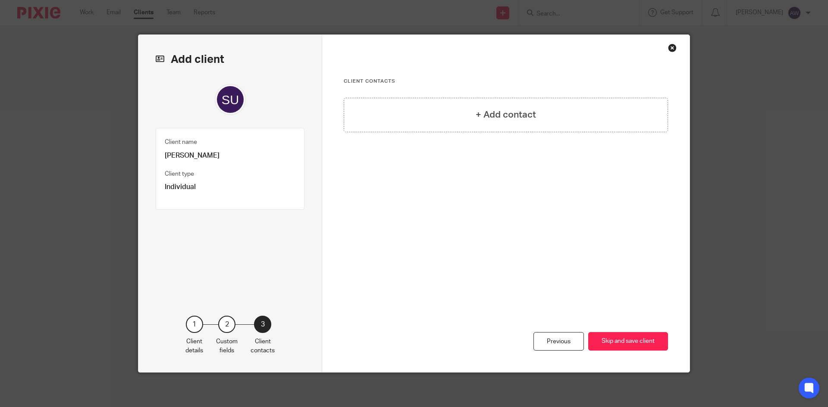
scroll to position [0, 0]
click at [483, 100] on div "+ Add contact" at bounding box center [506, 115] width 324 height 34
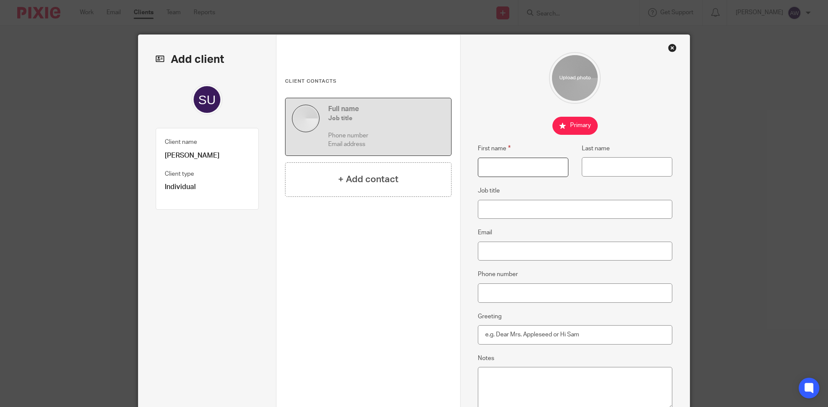
click at [481, 167] on input "First name" at bounding box center [523, 167] width 91 height 19
type input "Saad"
type input "I"
type input "Usman"
click at [583, 207] on input "Job title" at bounding box center [575, 209] width 195 height 19
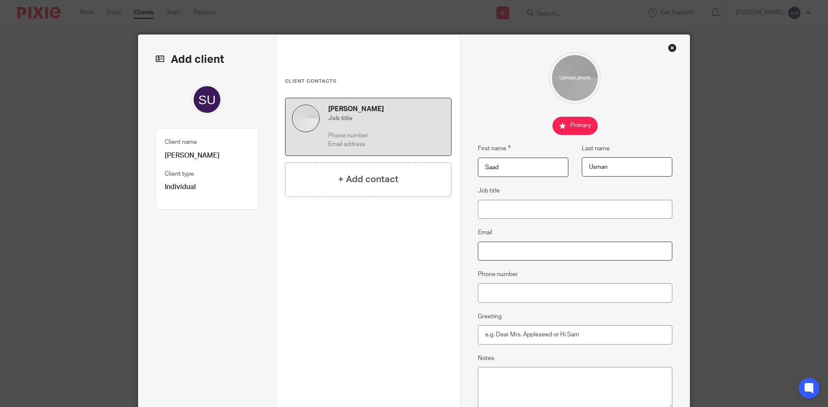
click at [547, 244] on input "Email" at bounding box center [575, 251] width 195 height 19
paste input "susman@emwings.com"
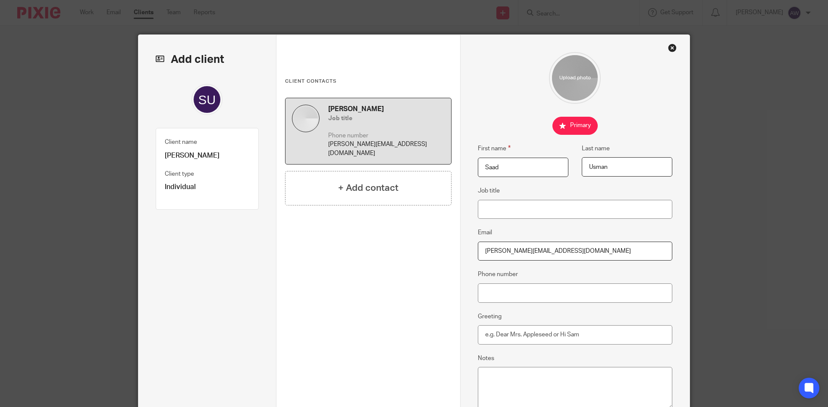
scroll to position [102, 0]
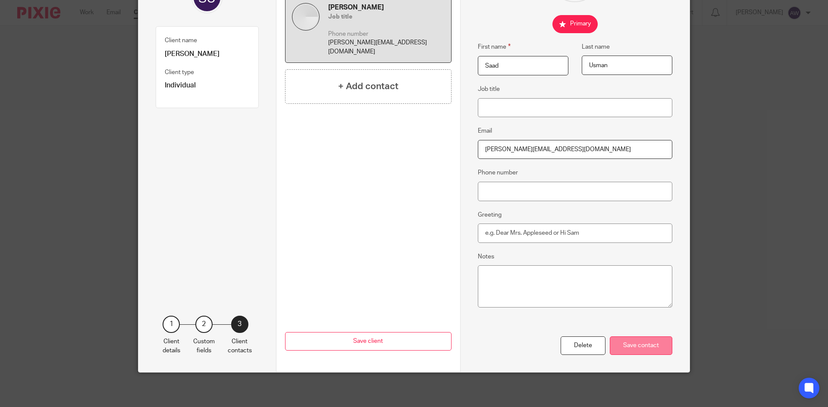
type input "susman@emwings.com"
click at [656, 342] on div "Save contact" at bounding box center [641, 346] width 63 height 19
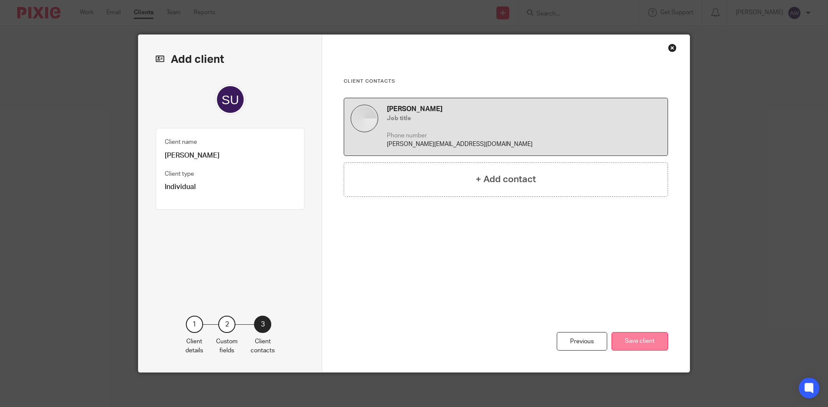
click at [657, 347] on button "Save client" at bounding box center [639, 341] width 56 height 19
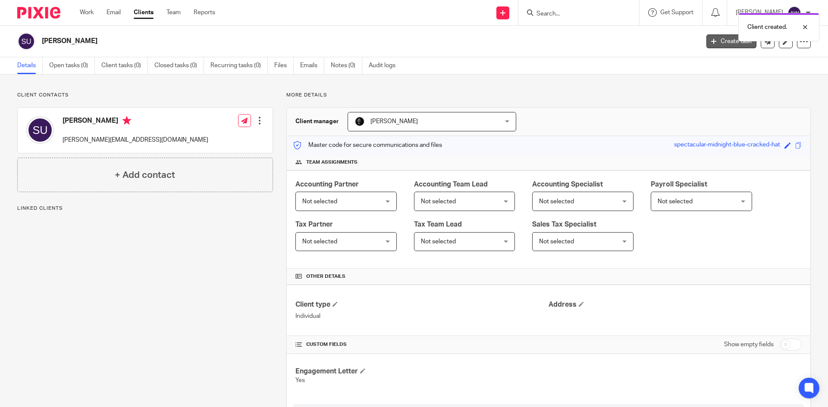
click at [718, 42] on link "Create task" at bounding box center [731, 41] width 50 height 14
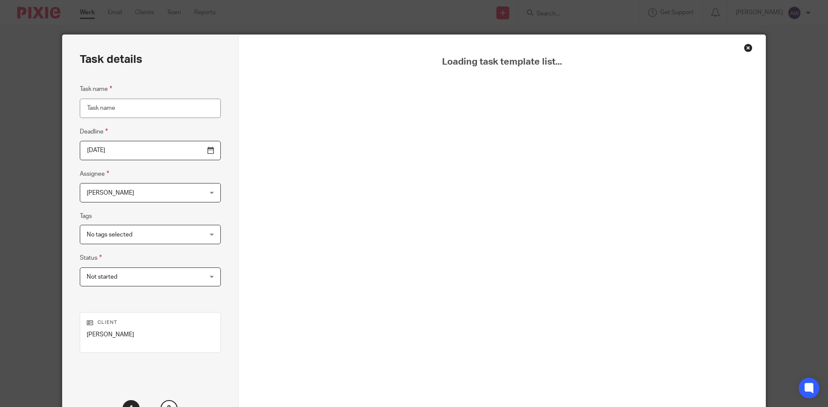
click at [131, 111] on input "Task name" at bounding box center [150, 108] width 141 height 19
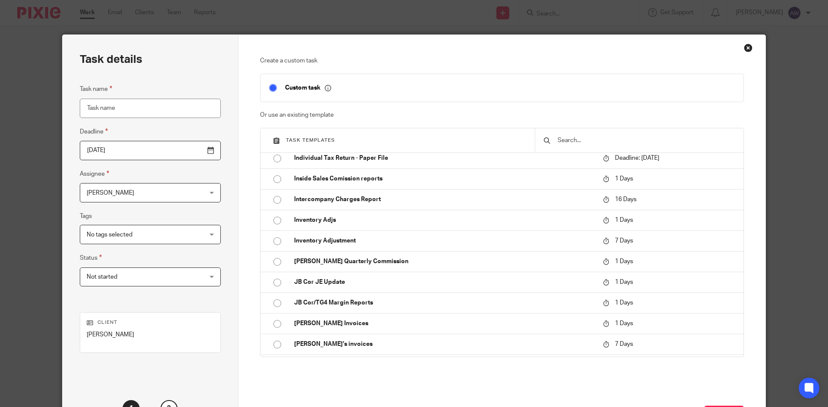
scroll to position [4699, 0]
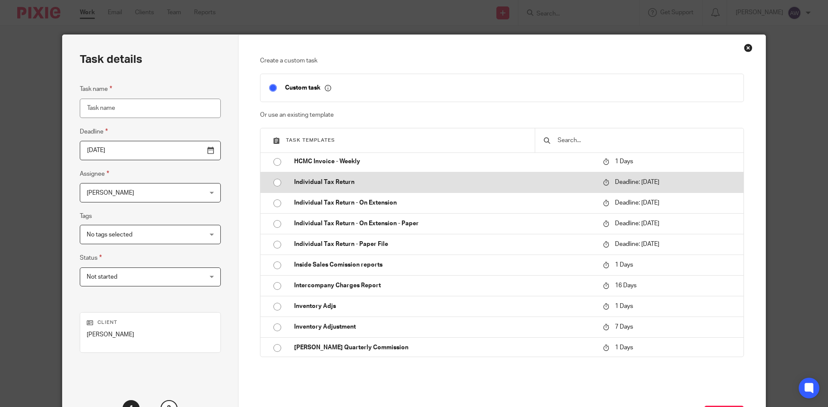
click at [395, 180] on p "Individual Tax Return" at bounding box center [444, 182] width 300 height 9
type input "[DATE]"
type input "Individual Tax Return"
checkbox input "false"
radio input "true"
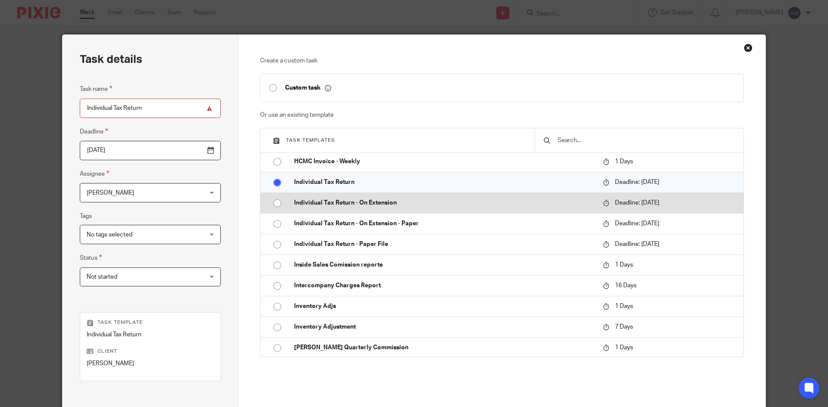
click at [363, 204] on p "Individual Tax Return - On Extension" at bounding box center [444, 203] width 300 height 9
type input "2025-09-15"
type input "Individual Tax Return - On Extension"
radio input "false"
radio input "true"
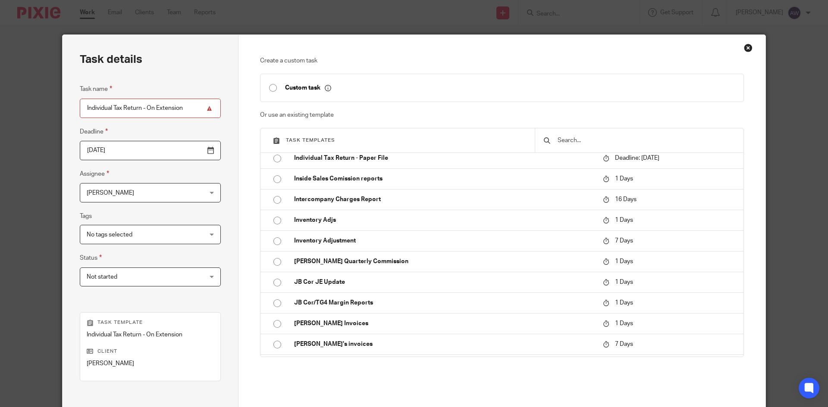
scroll to position [86, 0]
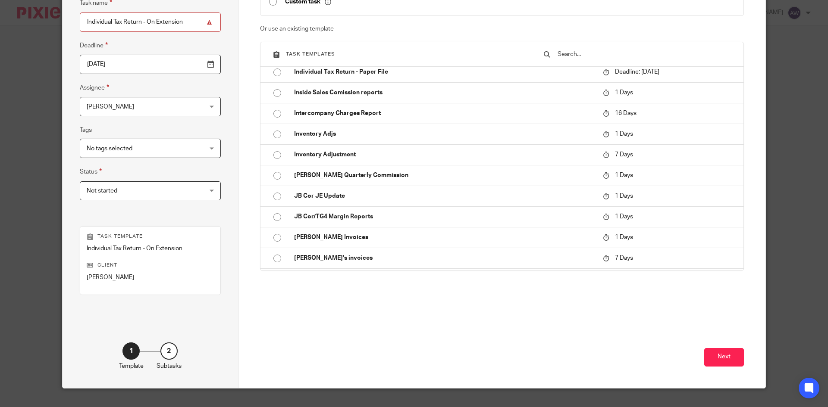
click at [115, 197] on span "Not started" at bounding box center [140, 191] width 107 height 18
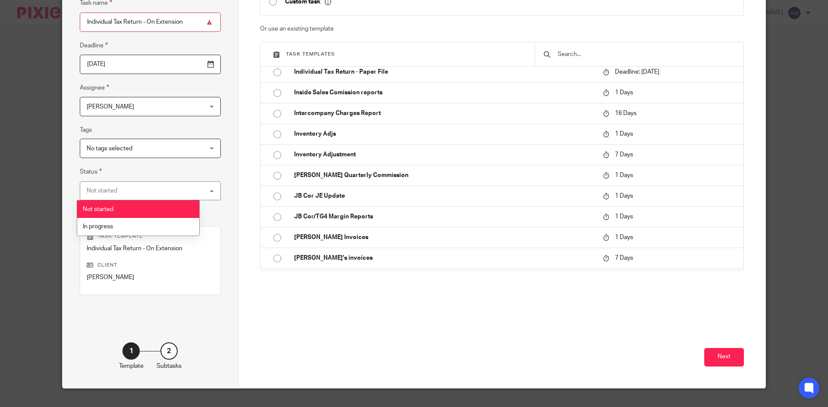
click at [491, 378] on div "Next" at bounding box center [502, 351] width 484 height 74
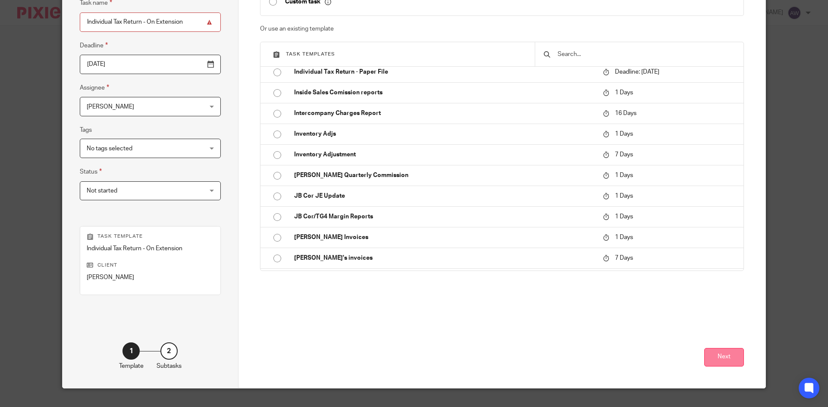
click at [732, 358] on button "Next" at bounding box center [724, 357] width 40 height 19
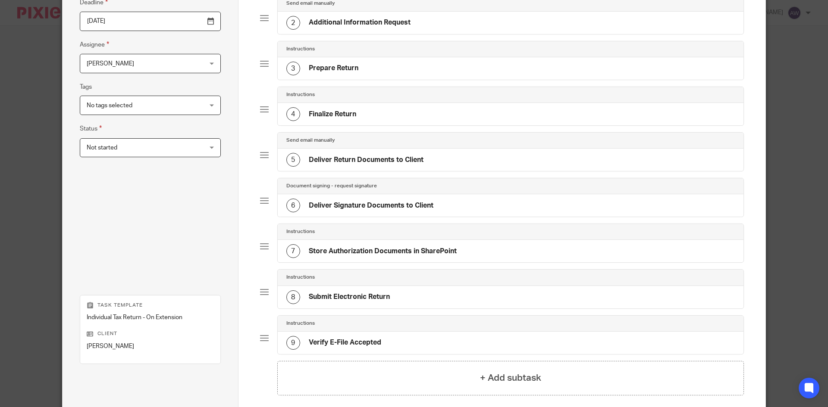
scroll to position [214, 0]
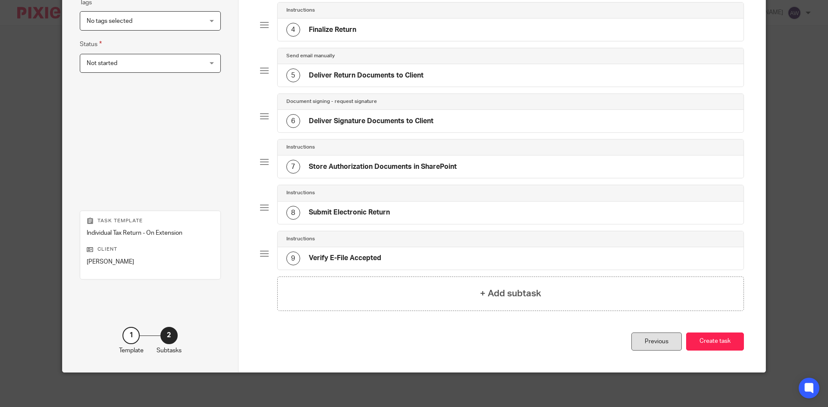
click at [644, 341] on div "Previous" at bounding box center [656, 342] width 50 height 19
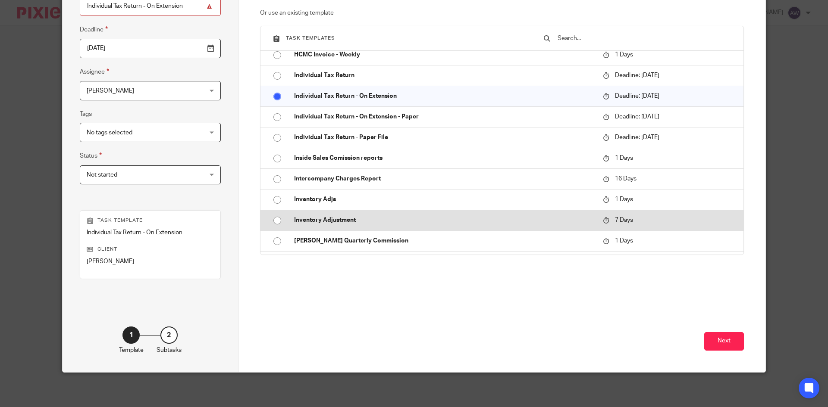
scroll to position [4699, 0]
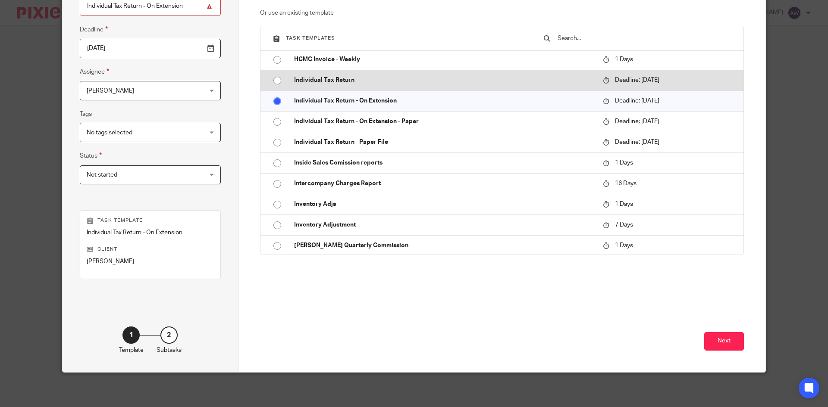
click at [376, 79] on p "Individual Tax Return" at bounding box center [444, 80] width 300 height 9
type input "2026-04-21"
type input "Individual Tax Return"
radio input "true"
radio input "false"
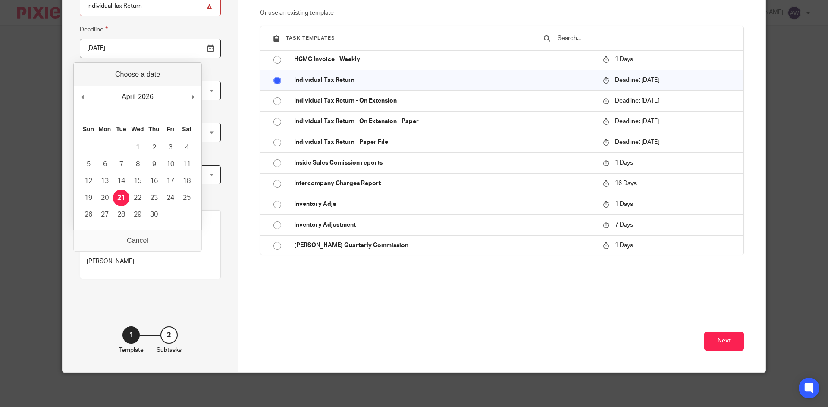
click at [193, 45] on input "2026-04-21" at bounding box center [150, 48] width 141 height 19
type input "2025-10-15"
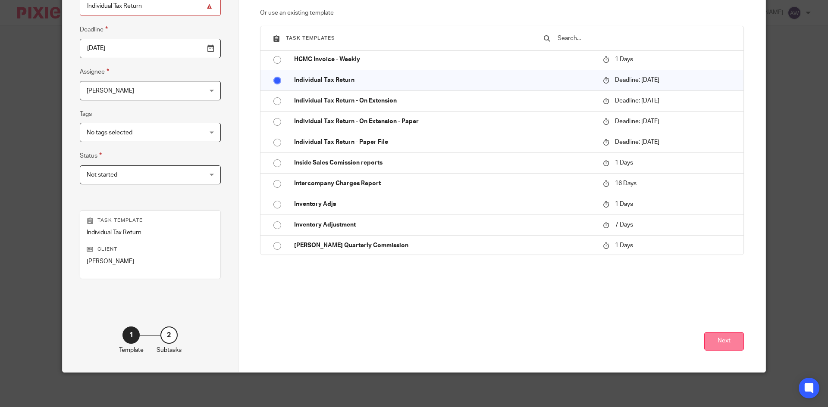
click at [727, 345] on button "Next" at bounding box center [724, 341] width 40 height 19
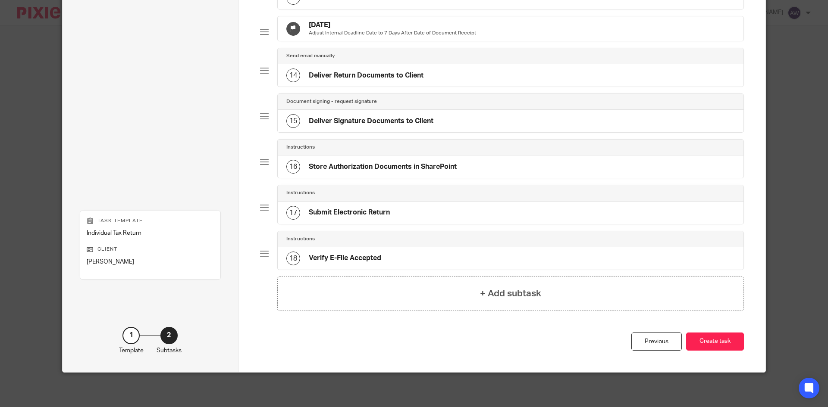
scroll to position [619, 0]
click at [700, 338] on button "Create task" at bounding box center [715, 342] width 58 height 19
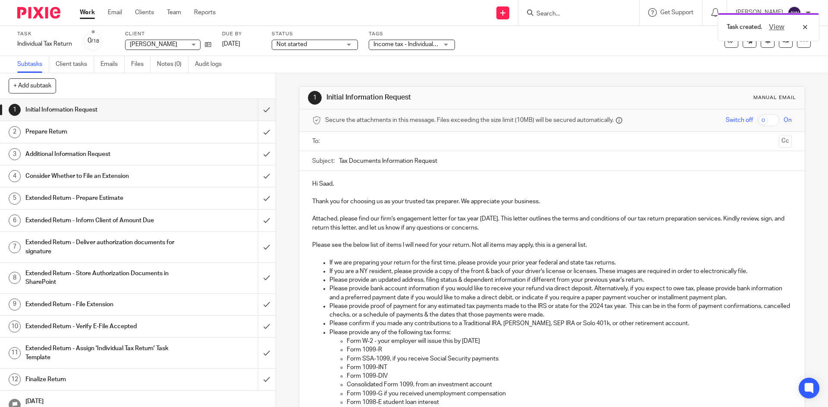
click at [360, 144] on input "text" at bounding box center [551, 142] width 447 height 10
click at [779, 140] on button "Cc" at bounding box center [785, 142] width 13 height 13
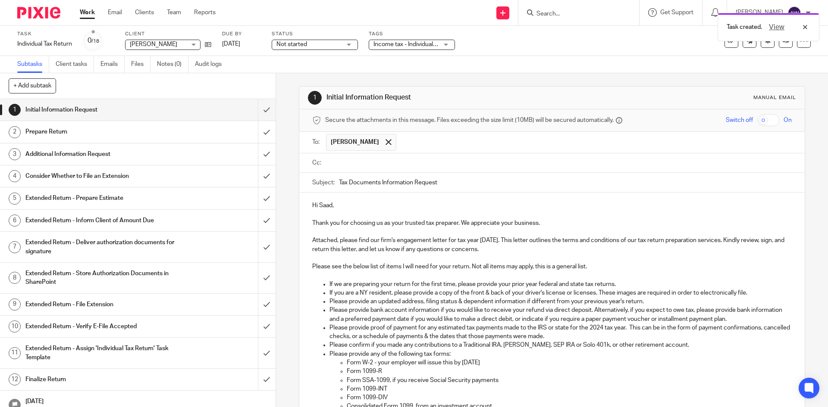
click at [363, 164] on input "text" at bounding box center [558, 163] width 460 height 10
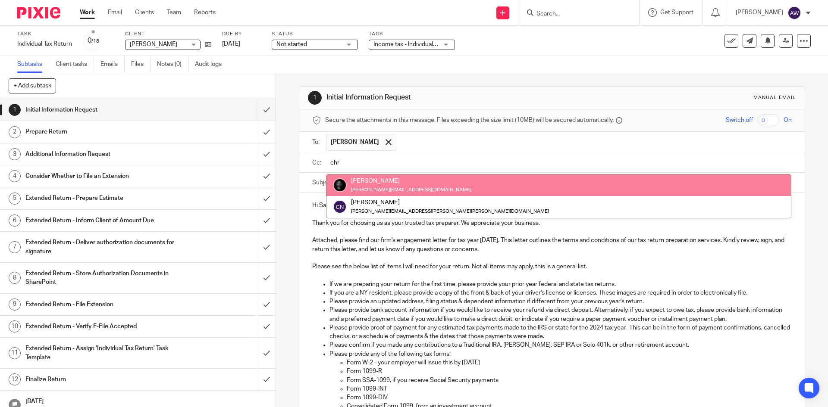
type input "chr"
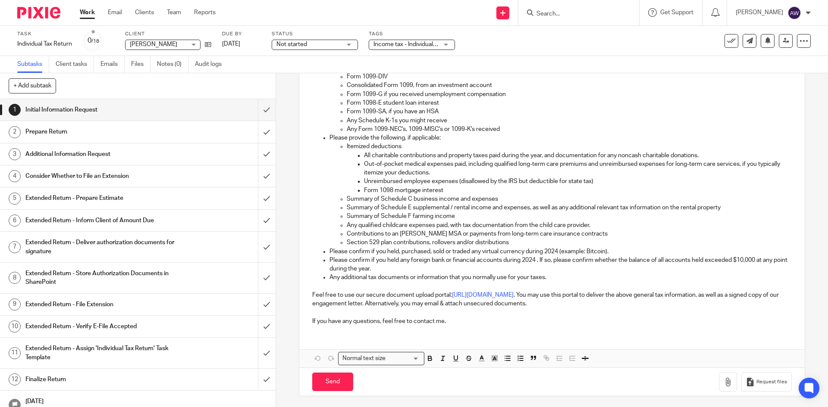
scroll to position [325, 0]
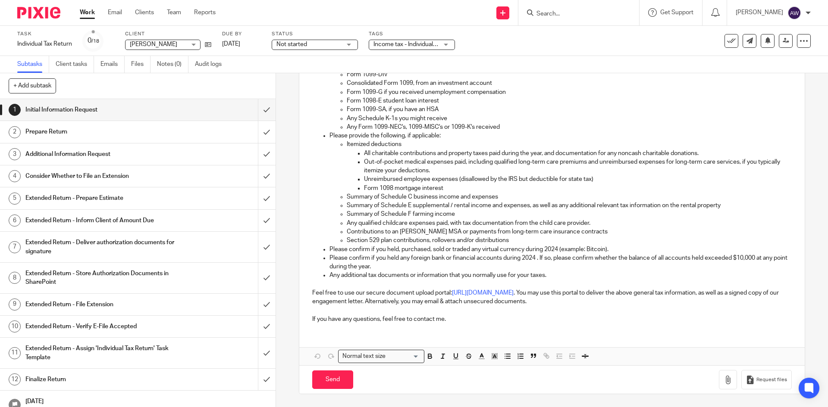
click at [462, 317] on p "If you have any questions, feel free to contact me." at bounding box center [551, 319] width 479 height 9
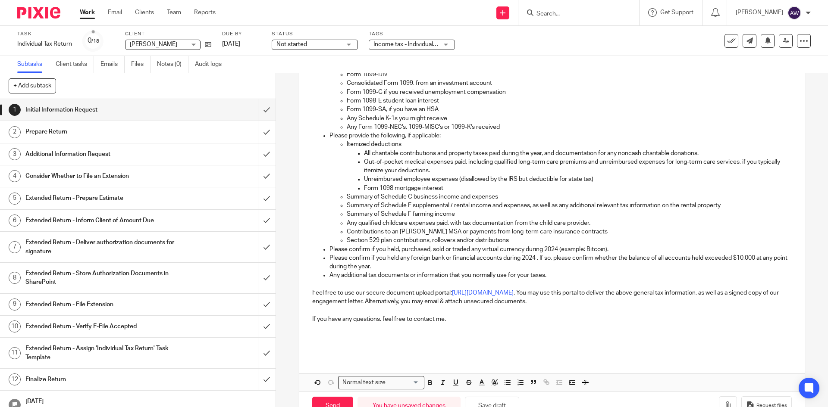
drag, startPoint x: 332, startPoint y: 334, endPoint x: 327, endPoint y: 336, distance: 5.6
click at [332, 334] on p at bounding box center [551, 336] width 479 height 9
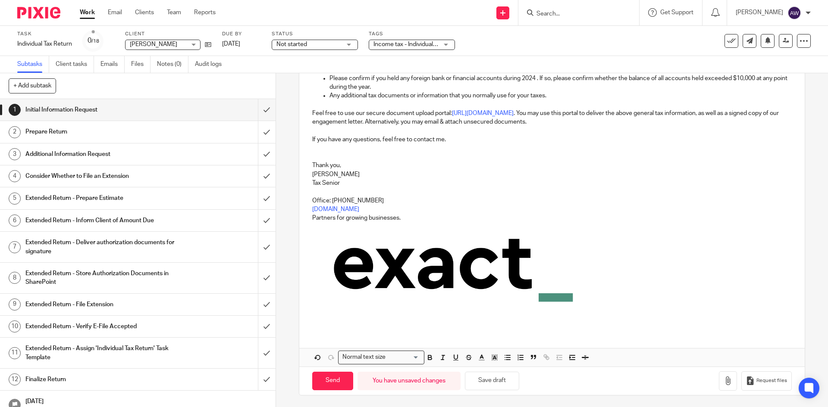
scroll to position [506, 0]
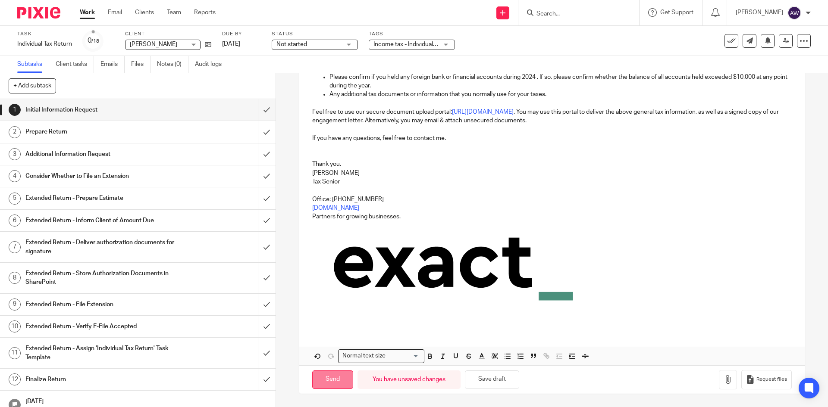
click at [323, 381] on input "Send" at bounding box center [332, 380] width 41 height 19
type input "Sent"
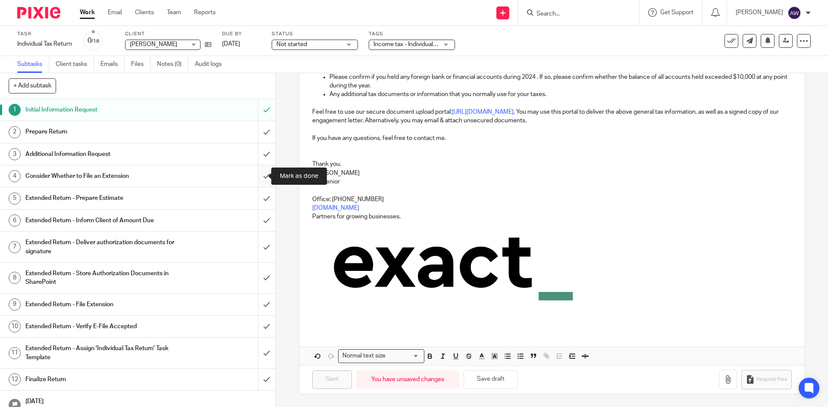
click at [257, 178] on input "submit" at bounding box center [137, 177] width 275 height 22
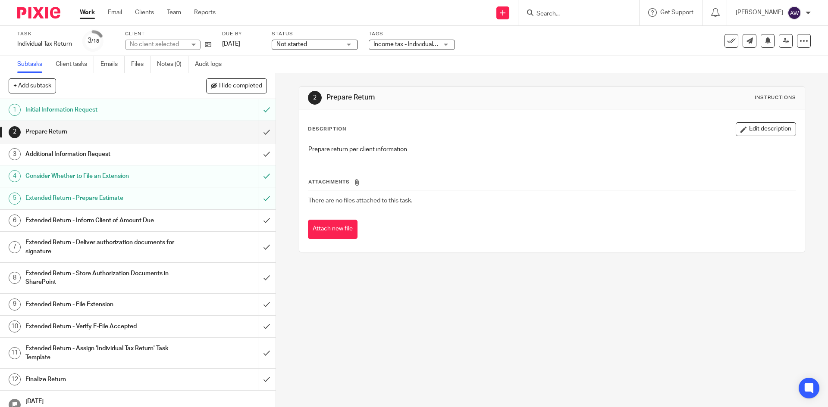
click at [263, 221] on input "submit" at bounding box center [137, 221] width 275 height 22
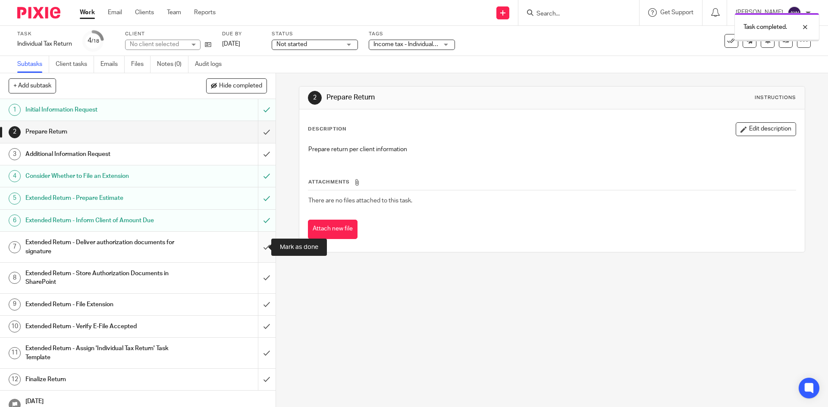
click at [257, 238] on input "submit" at bounding box center [137, 247] width 275 height 31
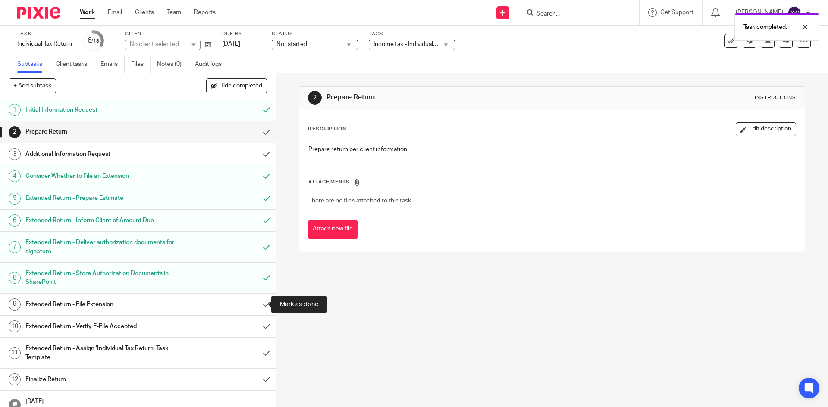
click at [255, 301] on input "submit" at bounding box center [137, 305] width 275 height 22
click at [258, 329] on input "submit" at bounding box center [137, 327] width 275 height 22
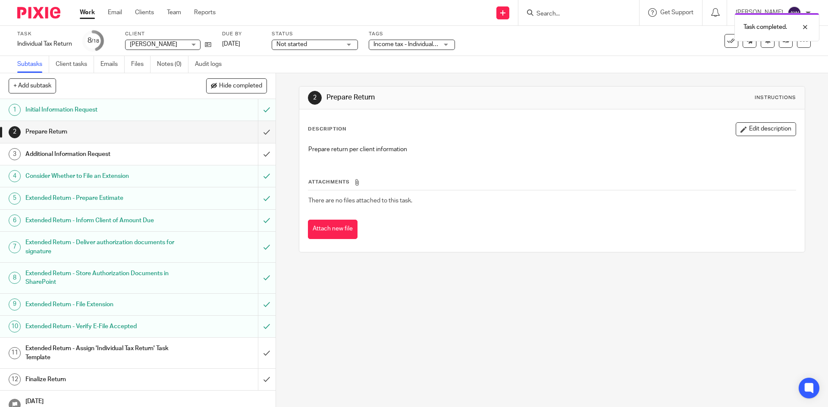
click at [88, 12] on link "Work" at bounding box center [87, 12] width 15 height 9
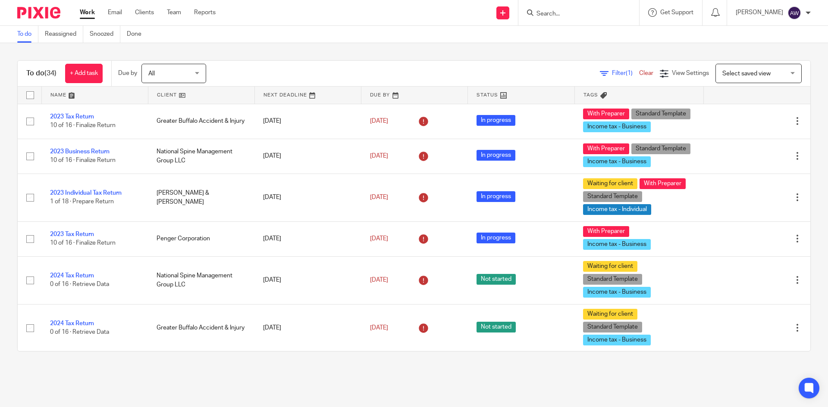
click at [557, 17] on input "Search" at bounding box center [574, 14] width 78 height 8
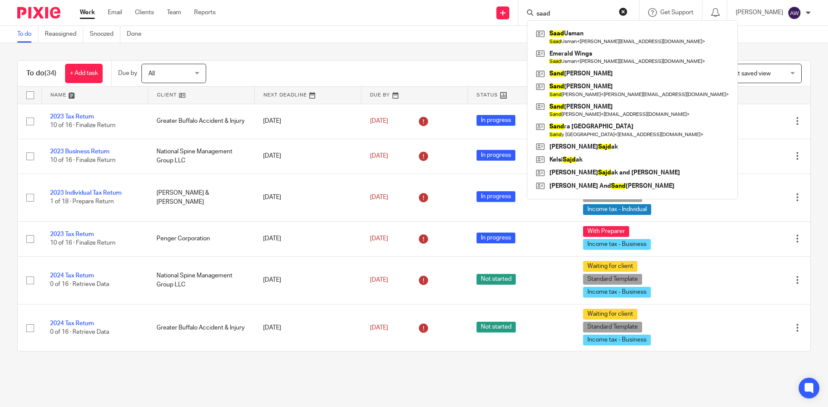
type input "saad"
click at [567, 26] on div "Saad Usman Saad Usman < susman@emwings.com > Emerald Wings Saad Usman < susman@…" at bounding box center [632, 109] width 211 height 179
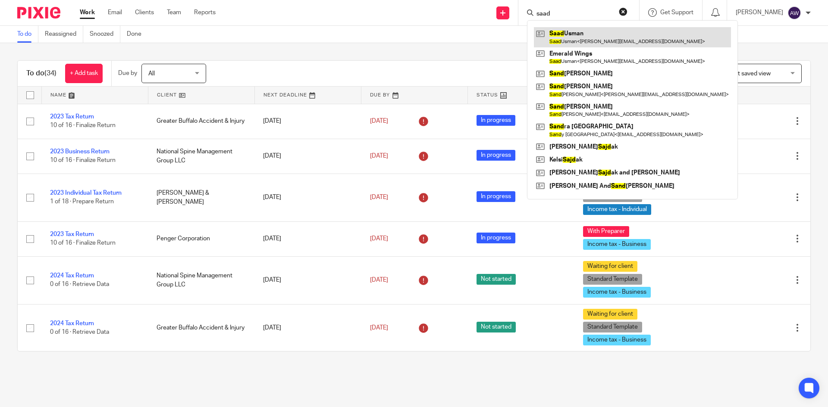
click at [571, 34] on link at bounding box center [632, 37] width 197 height 20
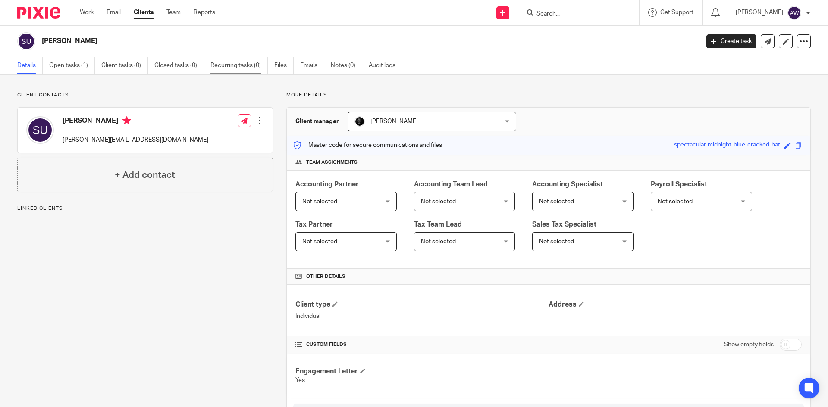
click at [249, 66] on link "Recurring tasks (0)" at bounding box center [238, 65] width 57 height 17
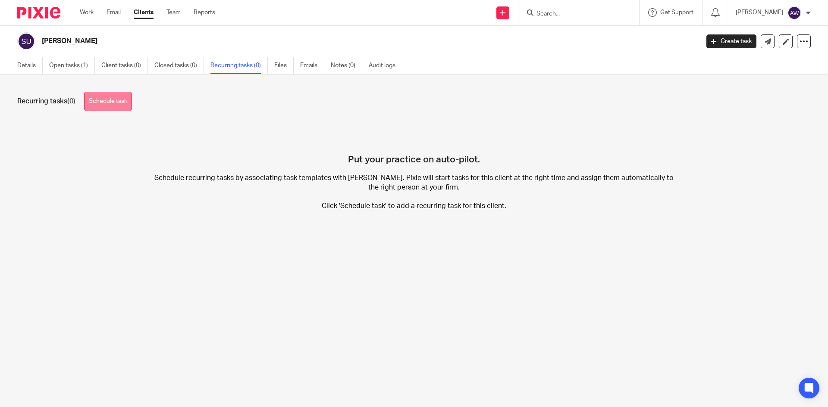
click at [99, 102] on link "Schedule task" at bounding box center [108, 101] width 48 height 19
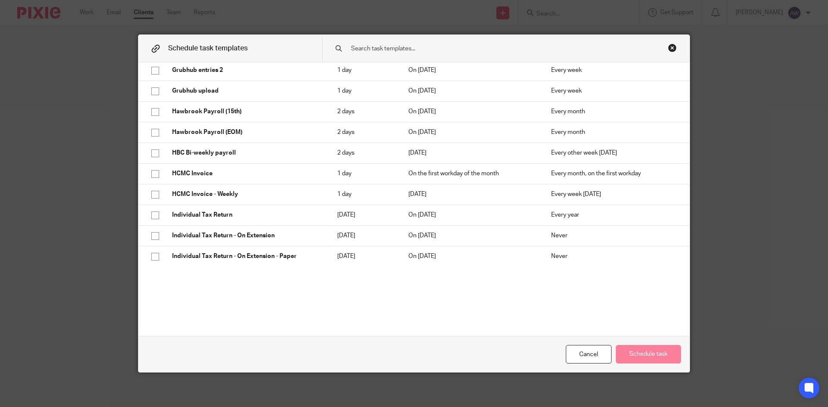
scroll to position [4699, 0]
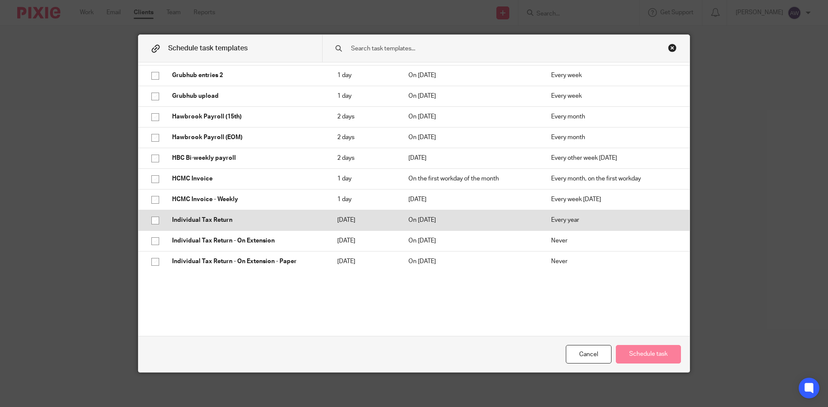
click at [216, 210] on td "Individual Tax Return" at bounding box center [245, 220] width 165 height 21
checkbox input "true"
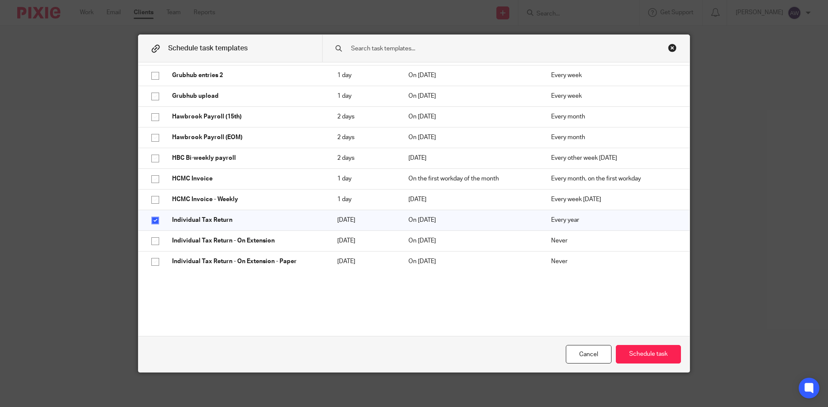
click at [638, 363] on button "Schedule task" at bounding box center [648, 354] width 65 height 19
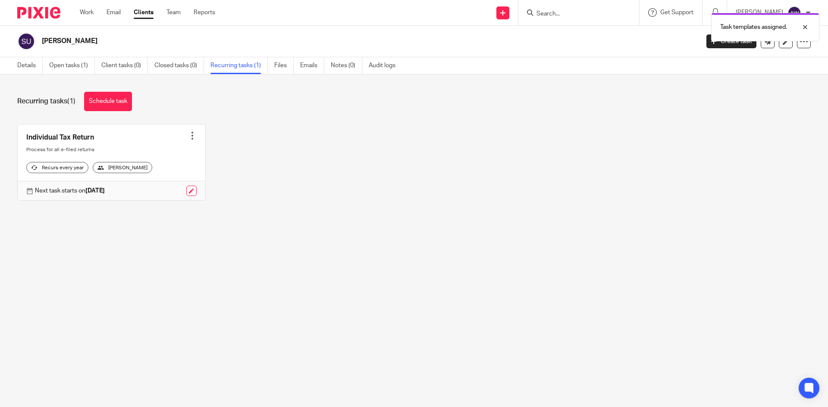
click at [93, 8] on div "Work Email Clients Team Reports Work Email Clients Team Reports Settings" at bounding box center [149, 12] width 157 height 25
click at [90, 11] on link "Work" at bounding box center [87, 12] width 14 height 9
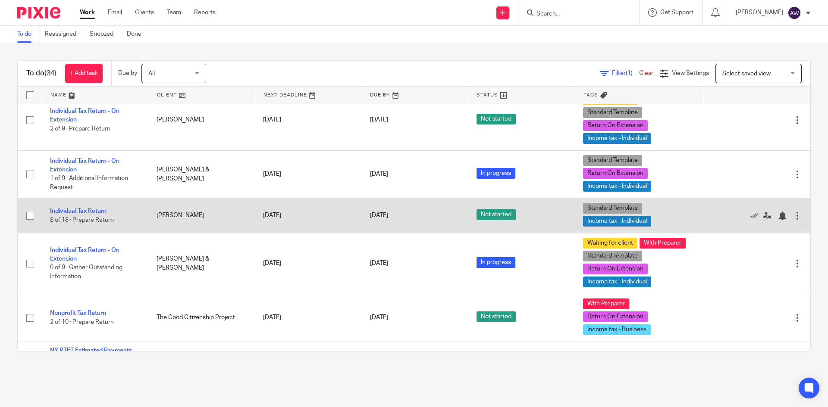
scroll to position [1330, 0]
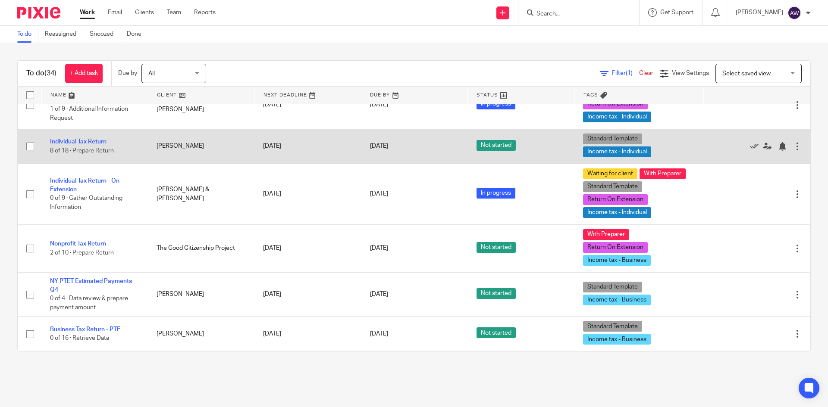
click at [93, 143] on link "Individual Tax Return" at bounding box center [78, 142] width 56 height 6
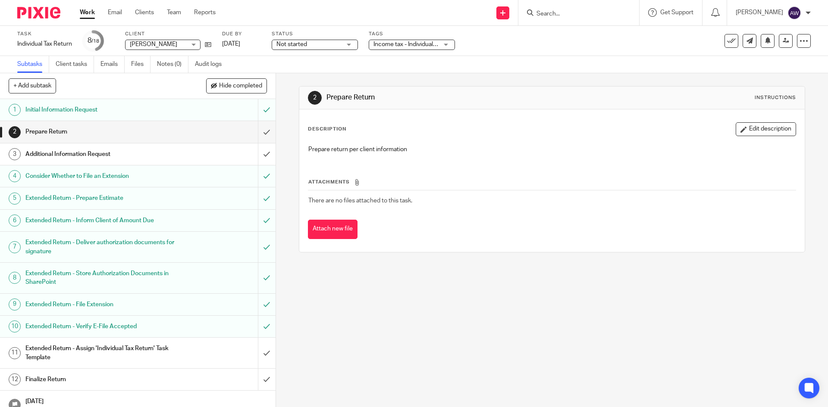
click at [381, 48] on span "Income tax - Individual + 1" at bounding box center [405, 44] width 65 height 9
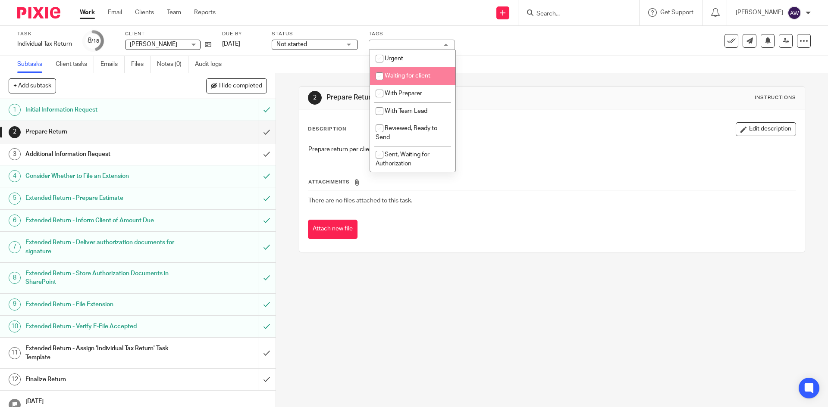
click at [392, 76] on span "Waiting for client" at bounding box center [408, 76] width 46 height 6
checkbox input "true"
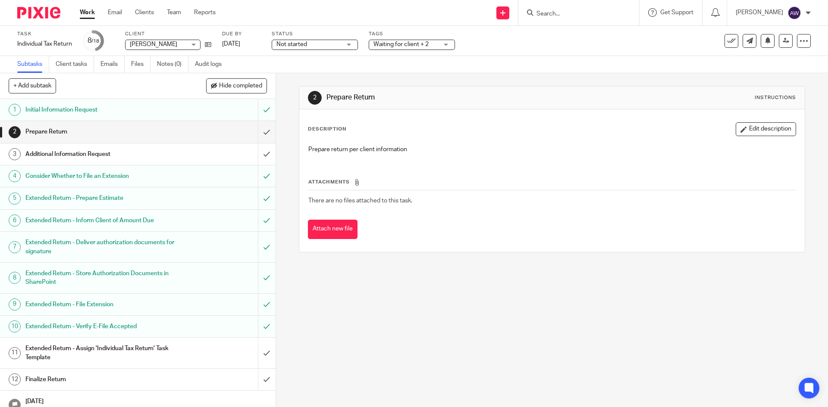
click at [91, 9] on link "Work" at bounding box center [87, 12] width 15 height 9
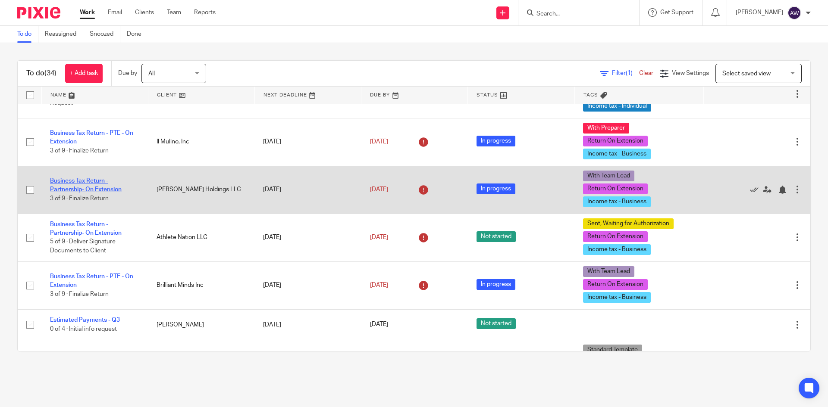
scroll to position [345, 0]
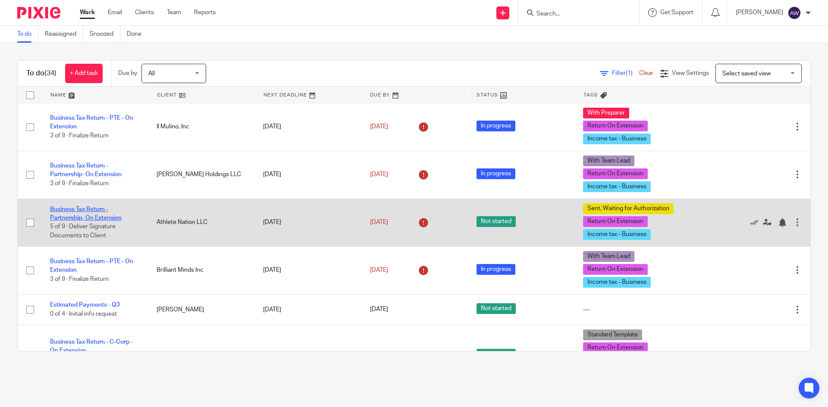
click at [83, 219] on link "Business Tax Return - Partnership- On Extension" at bounding box center [86, 214] width 72 height 15
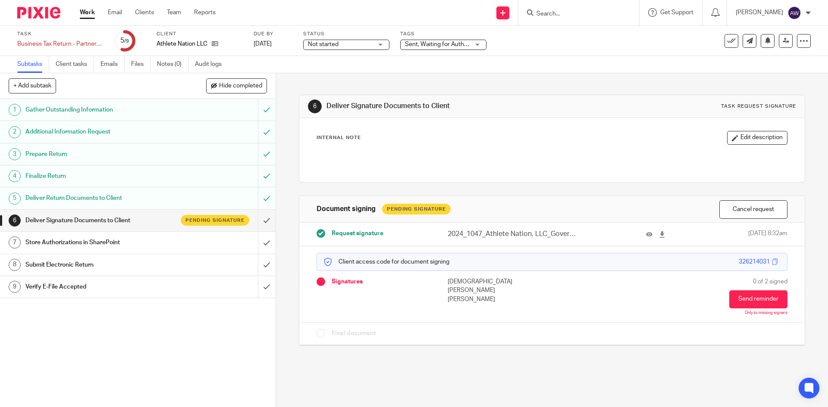
click at [84, 14] on link "Work" at bounding box center [87, 12] width 15 height 9
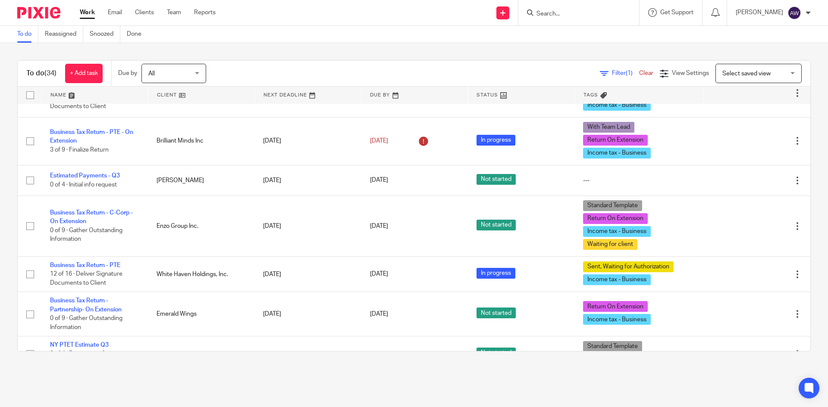
scroll to position [560, 0]
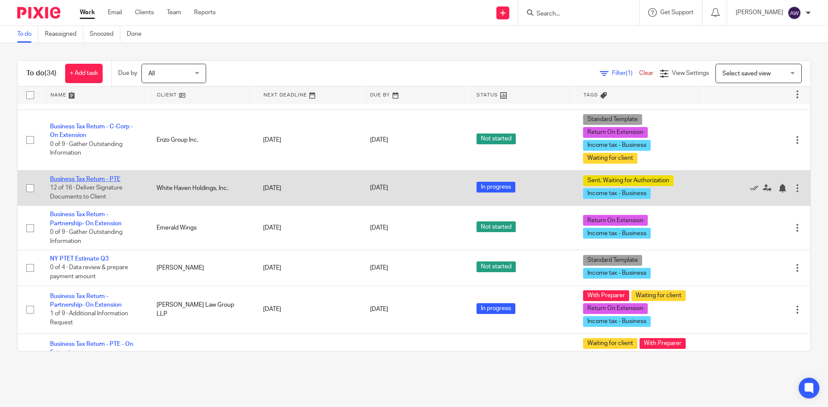
click at [97, 179] on link "Business Tax Return - PTE" at bounding box center [85, 179] width 70 height 6
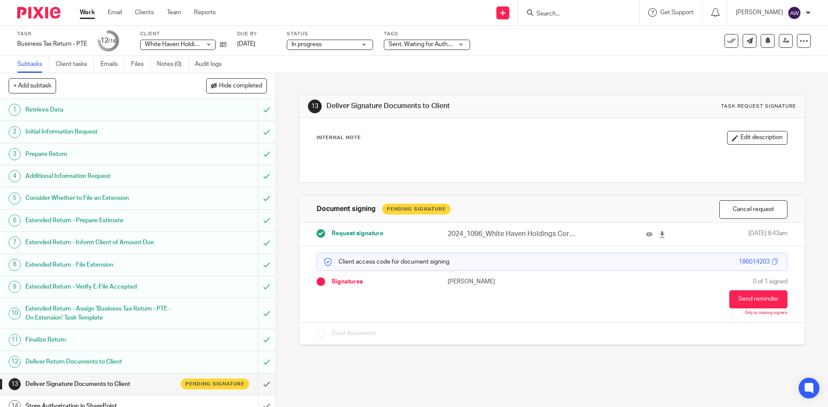
click at [86, 9] on link "Work" at bounding box center [87, 12] width 15 height 9
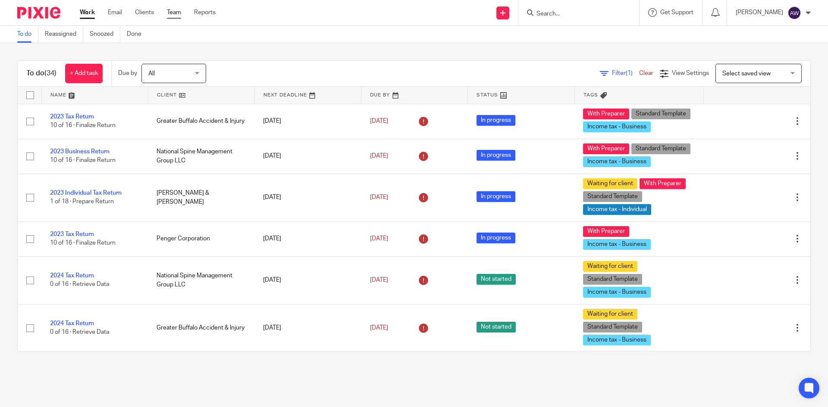
click at [172, 13] on link "Team" at bounding box center [174, 12] width 14 height 9
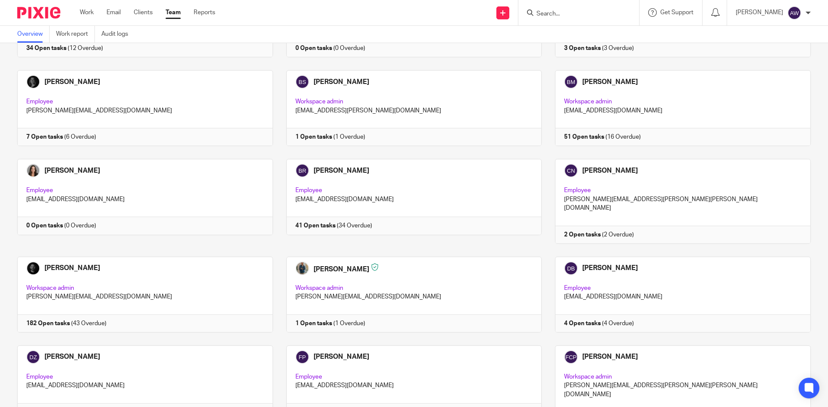
scroll to position [302, 0]
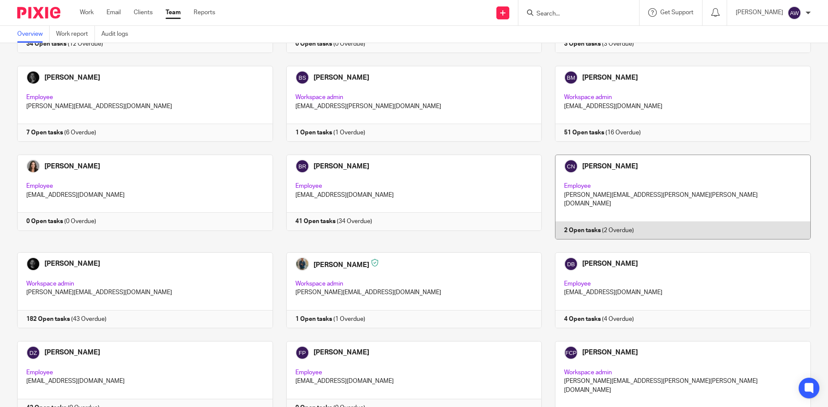
click at [650, 163] on link at bounding box center [675, 197] width 269 height 84
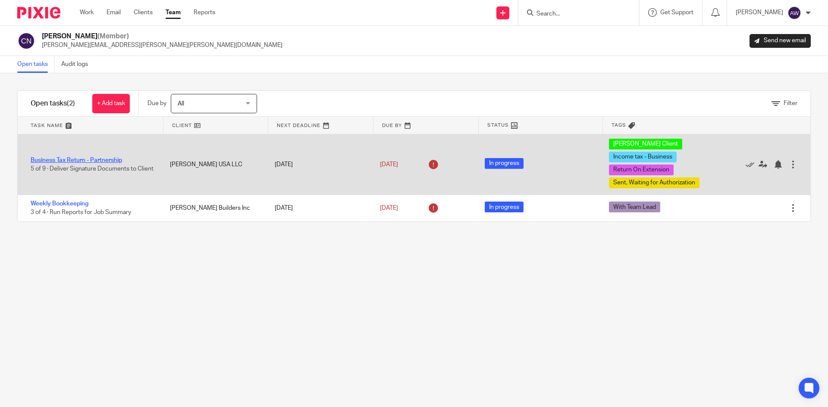
click at [88, 160] on link "Business Tax Return - Partnership" at bounding box center [76, 160] width 91 height 6
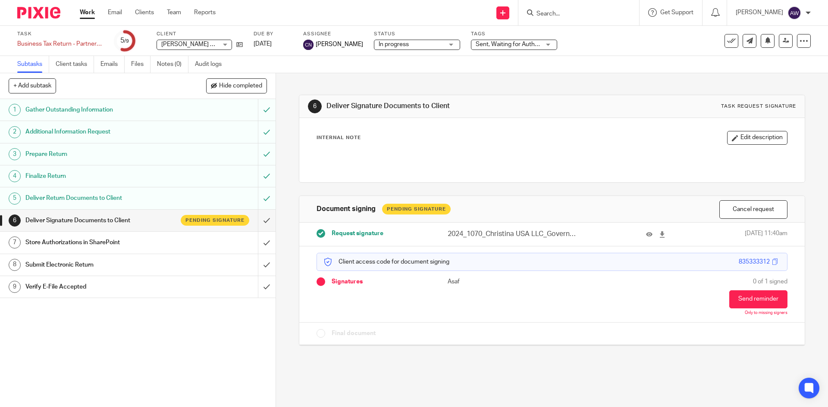
click at [88, 16] on link "Work" at bounding box center [87, 12] width 15 height 9
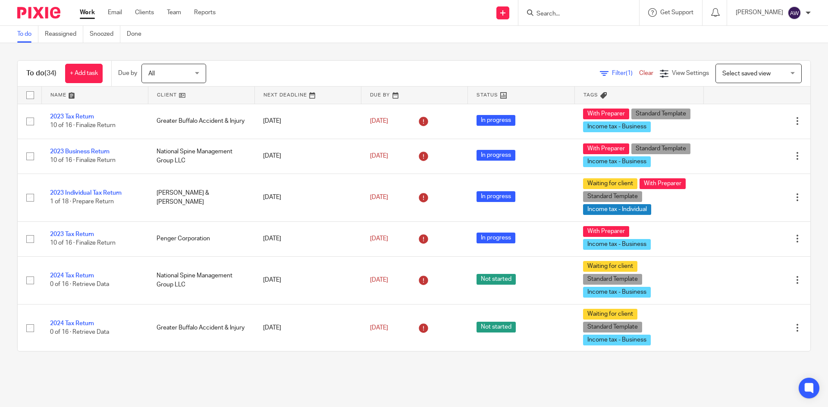
click at [547, 15] on input "Search" at bounding box center [574, 14] width 78 height 8
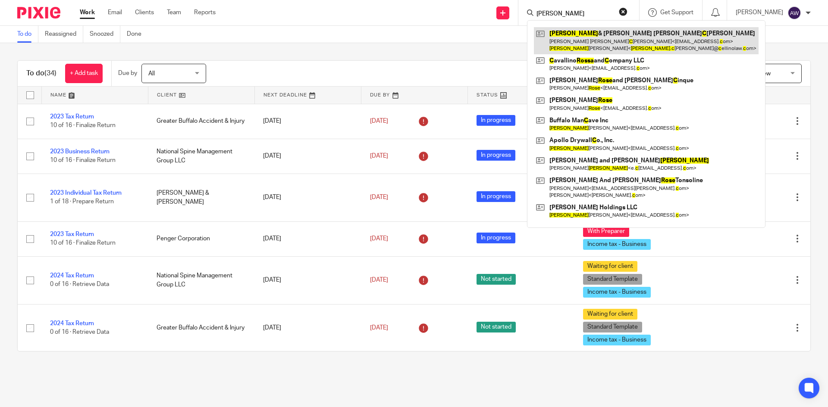
type input "ross c"
click at [569, 49] on link at bounding box center [646, 40] width 225 height 27
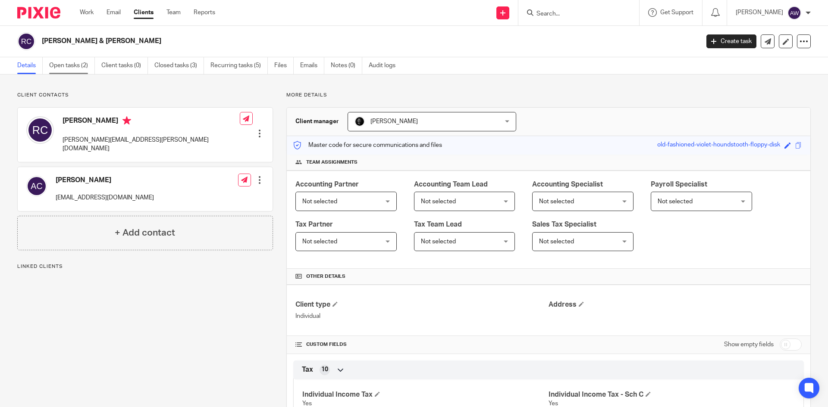
click at [81, 67] on link "Open tasks (2)" at bounding box center [72, 65] width 46 height 17
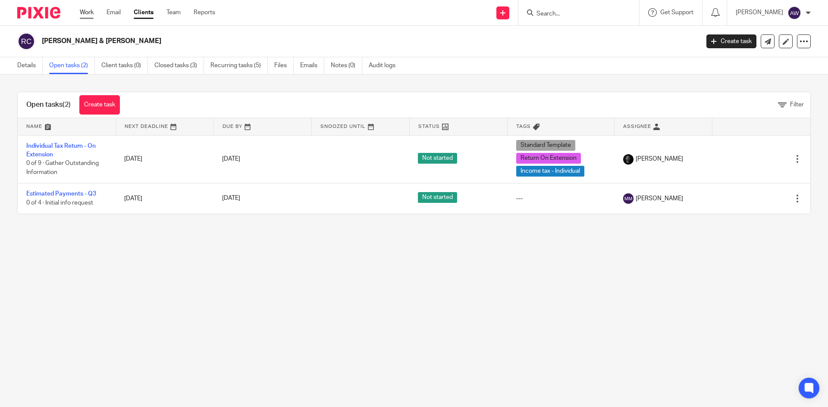
click at [85, 9] on link "Work" at bounding box center [87, 12] width 14 height 9
